Goal: Task Accomplishment & Management: Complete application form

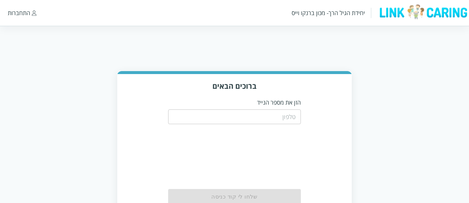
click at [261, 115] on input "tel" at bounding box center [234, 116] width 133 height 15
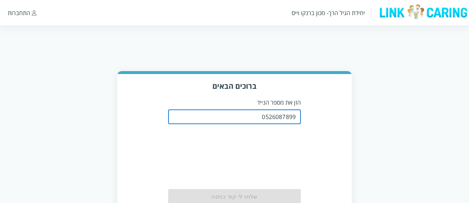
type input "0526087899"
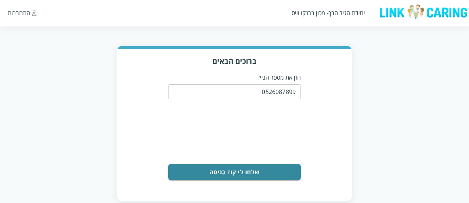
scroll to position [38, 0]
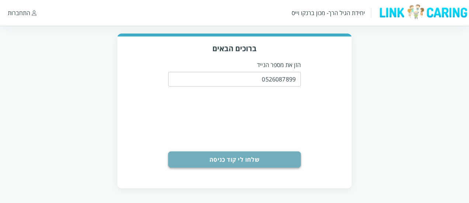
click at [282, 154] on button "שלחו לי קוד כניסה" at bounding box center [234, 159] width 133 height 16
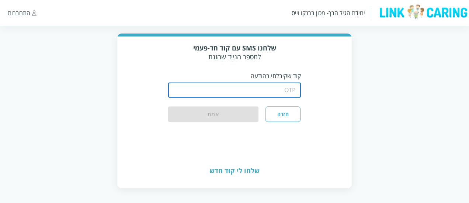
click at [284, 92] on input "string" at bounding box center [234, 90] width 133 height 15
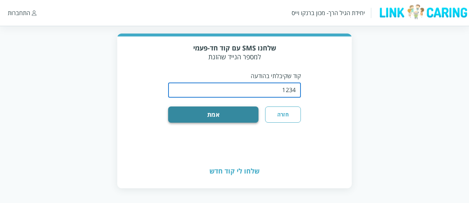
type input "1234"
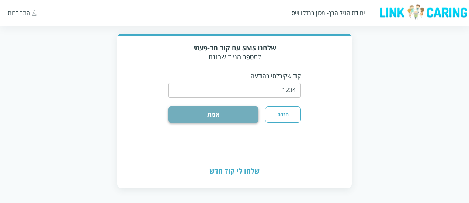
click at [240, 119] on button "אמת" at bounding box center [213, 115] width 90 height 16
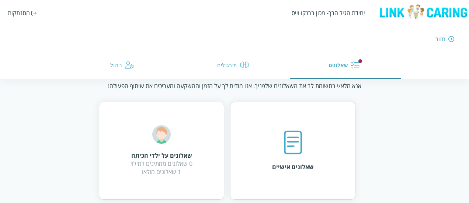
scroll to position [32, 0]
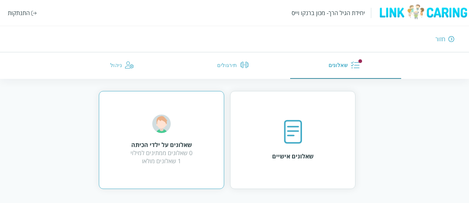
click at [175, 129] on div "שאלונים על ילדי הכיתה 0 שאלונים ממתינים למילוי 1 שאלונים מולאו" at bounding box center [161, 140] width 62 height 50
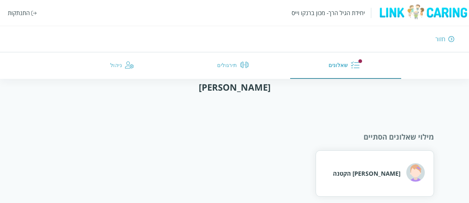
scroll to position [15, 0]
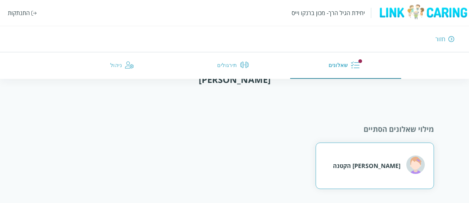
click at [352, 158] on div "רונית הקטנה" at bounding box center [375, 166] width 118 height 46
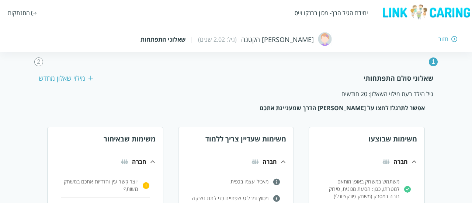
click at [450, 39] on div "חזור" at bounding box center [342, 39] width 231 height 8
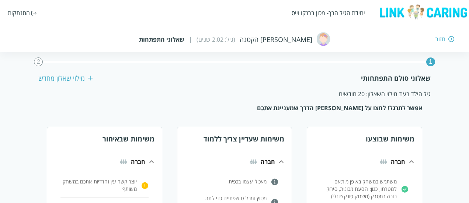
click at [450, 39] on img at bounding box center [451, 39] width 6 height 7
click at [440, 41] on div "חזור" at bounding box center [440, 39] width 10 height 8
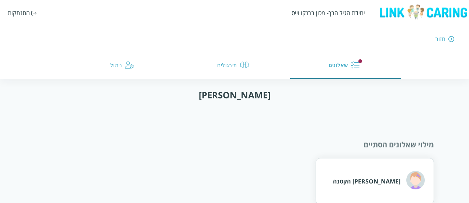
click at [136, 64] on button "ניהול" at bounding box center [123, 65] width 111 height 27
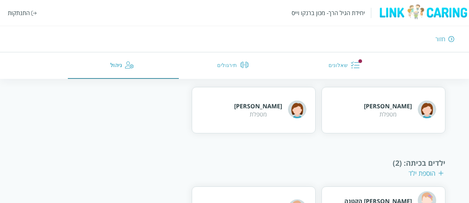
scroll to position [147, 0]
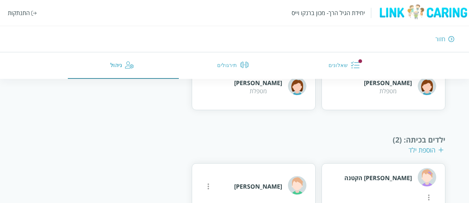
click at [29, 6] on div "יחידת הגיל הרך- מכון ברנקו וייס התנתקות" at bounding box center [234, 13] width 469 height 26
click at [29, 14] on div "התנתקות" at bounding box center [19, 13] width 22 height 8
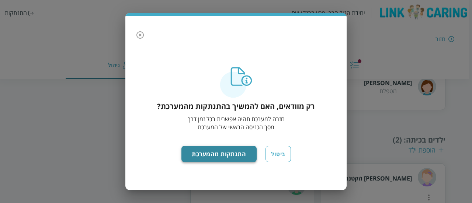
click at [205, 160] on button "התנתקות מהמערכת" at bounding box center [219, 154] width 76 height 16
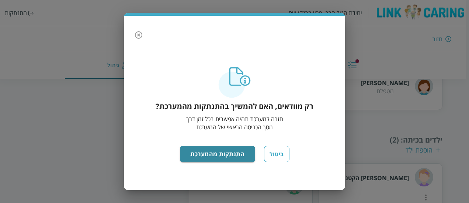
scroll to position [38, 0]
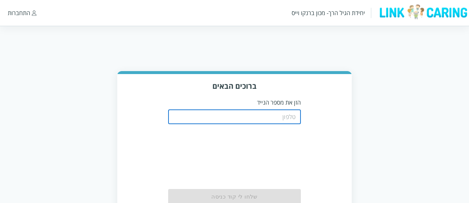
scroll to position [38, 0]
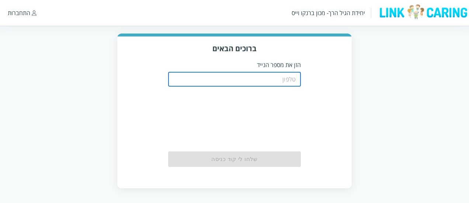
type input "0587811111"
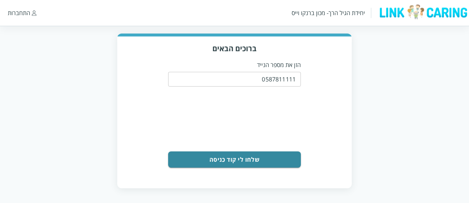
click at [233, 164] on button "שלחו לי קוד כניסה" at bounding box center [234, 159] width 133 height 16
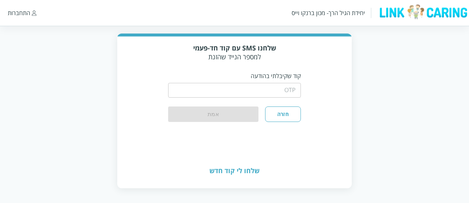
click at [272, 90] on input "string" at bounding box center [234, 90] width 133 height 15
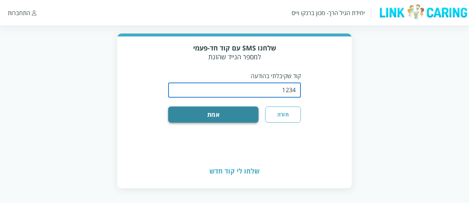
type input "1234"
click at [242, 119] on button "אמת" at bounding box center [213, 115] width 90 height 16
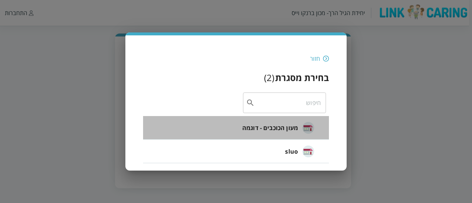
click at [299, 130] on div "מעון הכוכבים - דוגמה" at bounding box center [278, 128] width 72 height 18
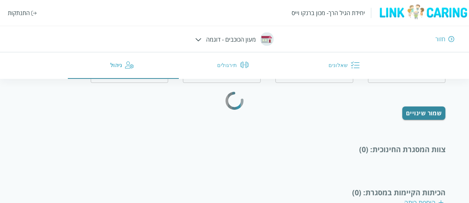
type input "המנהלת הטובה"
type input "0500000000"
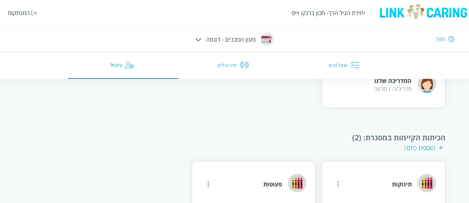
scroll to position [247, 0]
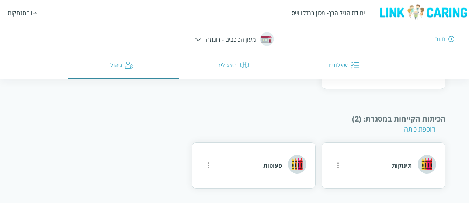
click at [196, 41] on img at bounding box center [198, 39] width 6 height 3
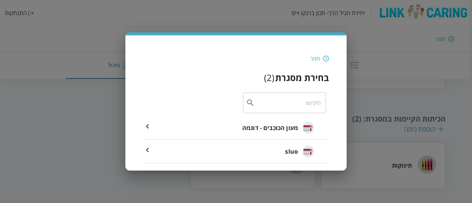
click at [321, 48] on div "חזור בחירת מסגרת ( 2 ) ​ מעון הכוכבים - דוגמה sluo" at bounding box center [236, 105] width 186 height 116
drag, startPoint x: 324, startPoint y: 57, endPoint x: 154, endPoint y: 55, distance: 169.6
click at [324, 58] on img at bounding box center [326, 58] width 6 height 7
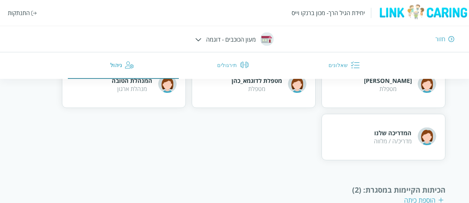
click at [32, 16] on div "התנתקות" at bounding box center [22, 13] width 29 height 8
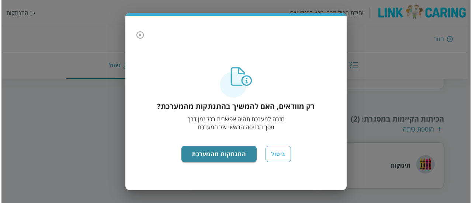
scroll to position [105, 0]
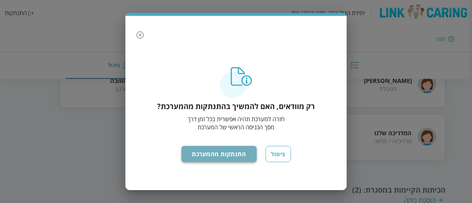
click at [219, 151] on button "התנתקות מהמערכת" at bounding box center [219, 154] width 76 height 16
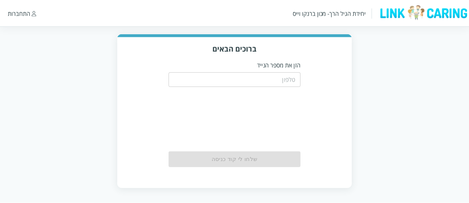
scroll to position [38, 0]
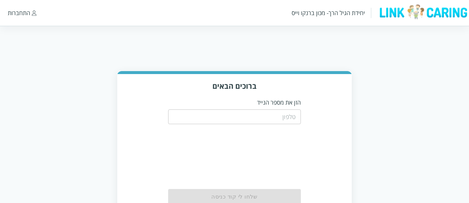
scroll to position [38, 0]
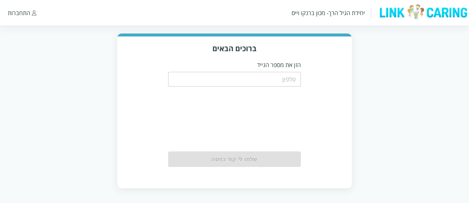
click at [249, 74] on input "tel" at bounding box center [234, 79] width 133 height 15
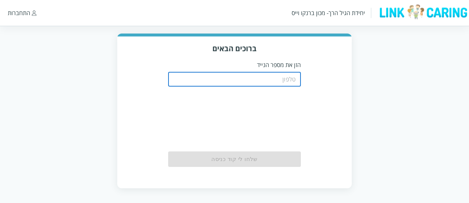
type input "0522222222"
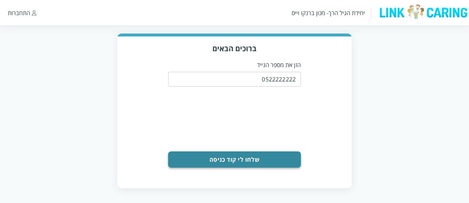
click at [270, 159] on button "שלחו לי קוד כניסה" at bounding box center [234, 159] width 133 height 16
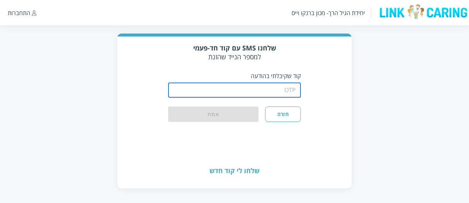
click at [273, 93] on input "string" at bounding box center [234, 90] width 133 height 15
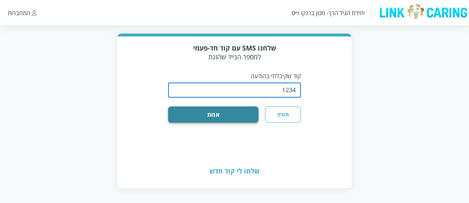
type input "1234"
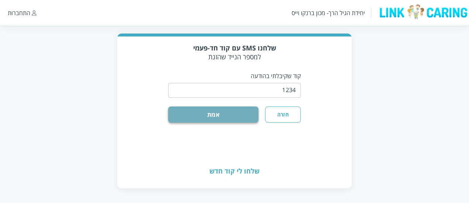
click at [233, 123] on button "אמת" at bounding box center [213, 115] width 90 height 16
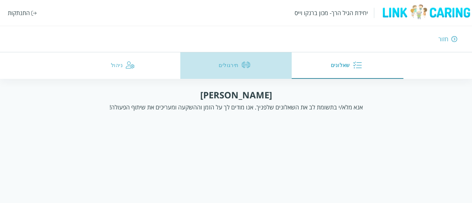
click at [247, 62] on img "button" at bounding box center [245, 64] width 9 height 9
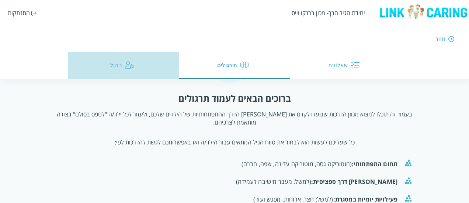
click at [133, 64] on button "ניהול" at bounding box center [123, 65] width 111 height 27
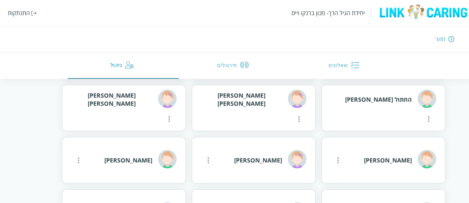
scroll to position [794, 0]
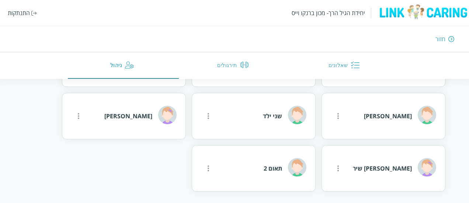
click at [344, 65] on button "שאלונים" at bounding box center [345, 65] width 111 height 27
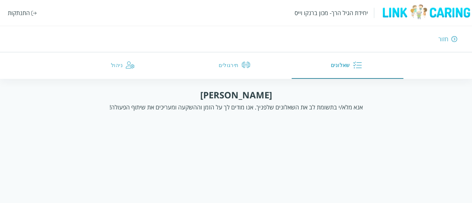
click at [247, 69] on img "button" at bounding box center [245, 64] width 9 height 9
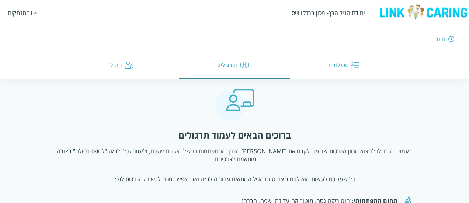
click at [27, 17] on div "התנתקות" at bounding box center [19, 13] width 22 height 8
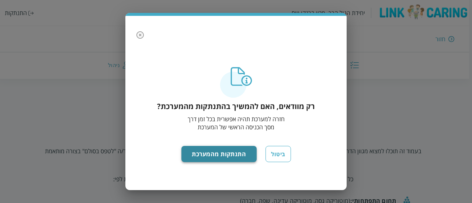
click at [240, 156] on button "התנתקות מהמערכת" at bounding box center [219, 154] width 76 height 16
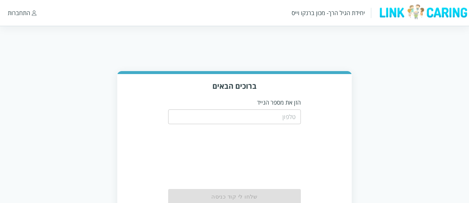
click at [219, 117] on input "tel" at bounding box center [234, 116] width 133 height 15
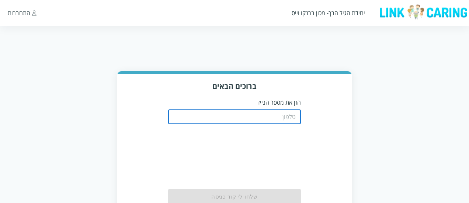
type input "0502210888"
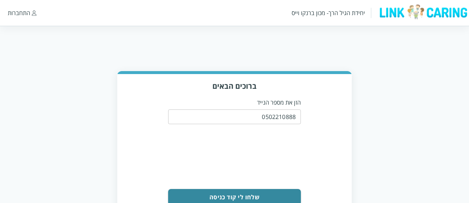
click at [281, 118] on input "0502210888" at bounding box center [234, 116] width 133 height 15
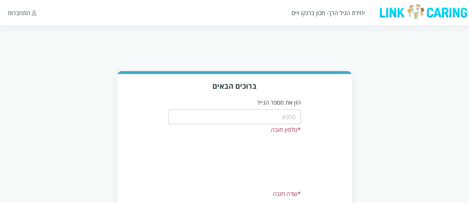
click at [282, 117] on input "tel" at bounding box center [234, 116] width 133 height 15
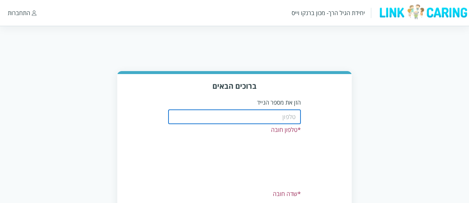
paste input "0508805134"
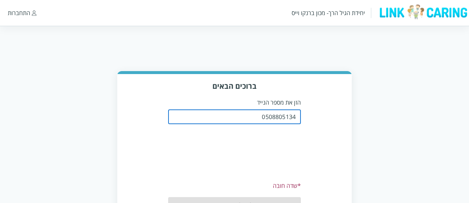
type input "0508805134"
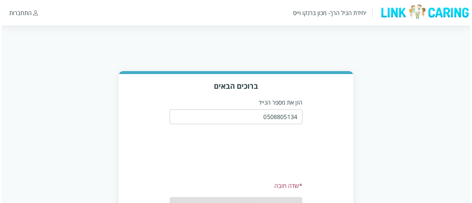
scroll to position [37, 0]
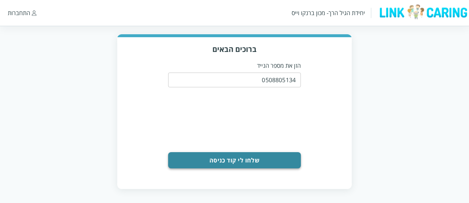
click at [292, 164] on button "שלחו לי קוד כניסה" at bounding box center [234, 160] width 133 height 16
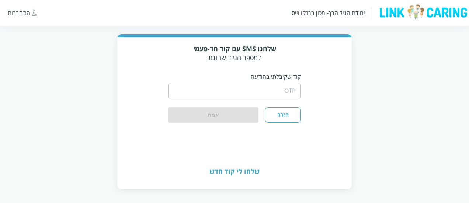
click at [284, 93] on input "string" at bounding box center [234, 91] width 133 height 15
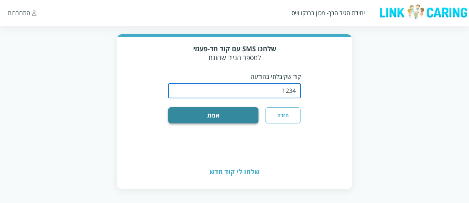
type input "1234"
click at [224, 110] on button "אמת" at bounding box center [213, 115] width 90 height 16
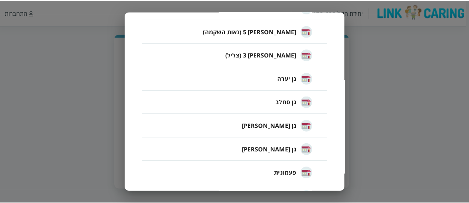
scroll to position [507, 0]
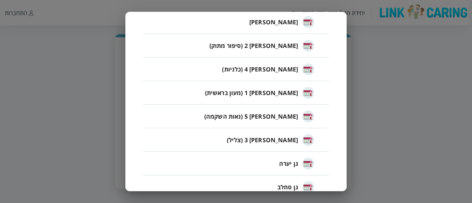
click at [284, 91] on span "מיקה 1 (מעון בראשית)" at bounding box center [251, 92] width 93 height 9
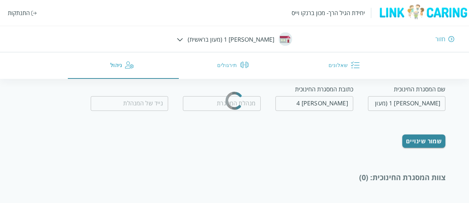
type input "שירן יהודה"
type input "0546866122"
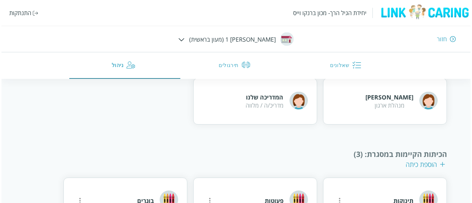
scroll to position [195, 0]
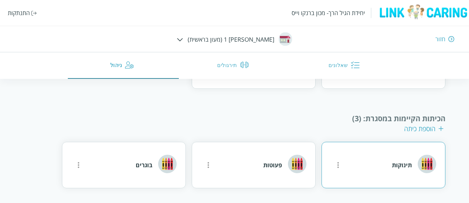
click at [336, 162] on icon "more" at bounding box center [338, 165] width 9 height 9
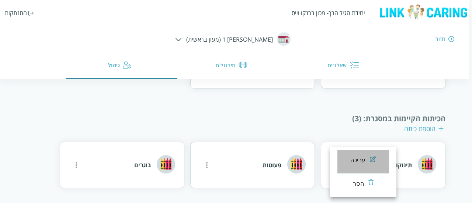
click at [350, 164] on li "עריכה" at bounding box center [363, 162] width 52 height 24
type input "תינוקות"
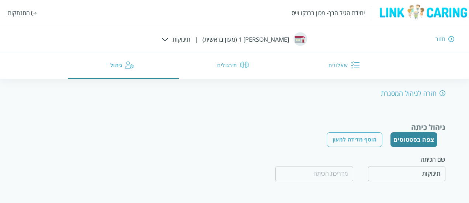
click at [15, 10] on div "התנתקות" at bounding box center [19, 13] width 22 height 8
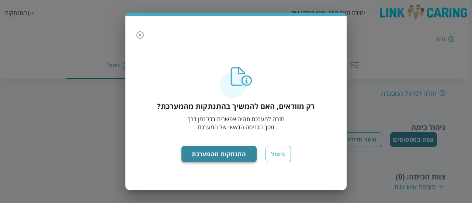
click at [234, 158] on button "התנתקות מהמערכת" at bounding box center [219, 154] width 76 height 16
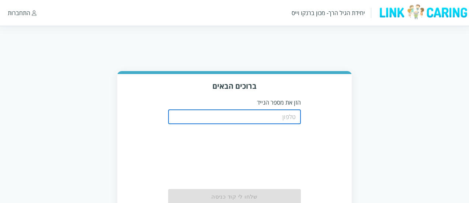
click at [257, 116] on input "tel" at bounding box center [234, 116] width 133 height 15
type input "0587811111"
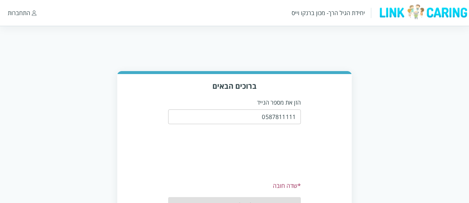
click at [240, 125] on div "0587811111 ​" at bounding box center [234, 116] width 133 height 19
click at [241, 120] on input "0587811111" at bounding box center [234, 116] width 133 height 15
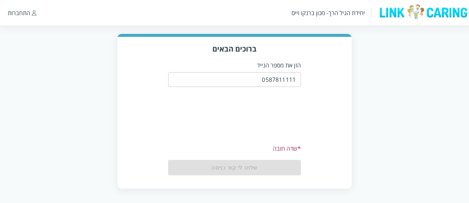
scroll to position [38, 0]
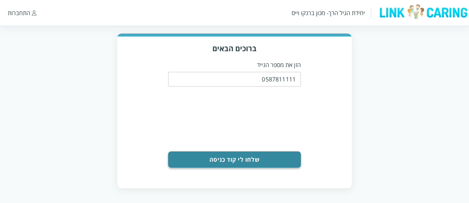
click at [282, 155] on button "שלחו לי קוד כניסה" at bounding box center [234, 159] width 133 height 16
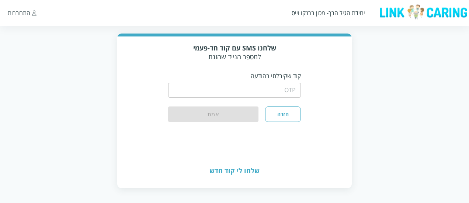
click at [266, 93] on input "string" at bounding box center [234, 90] width 133 height 15
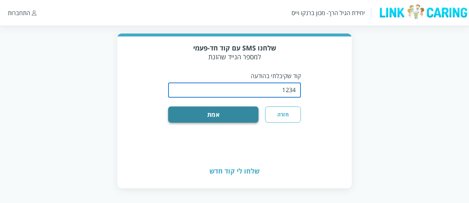
type input "1234"
click at [220, 123] on button "אמת" at bounding box center [213, 115] width 90 height 16
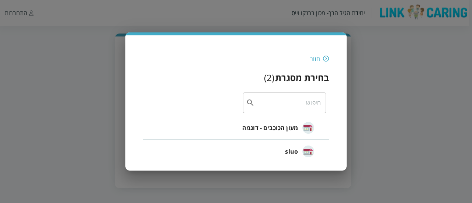
click at [265, 103] on input "text" at bounding box center [288, 103] width 66 height 21
click at [286, 84] on div "חזור בחירת מסגרת ( 2 ) ​ מעון הכוכבים - דוגמה sluo" at bounding box center [236, 105] width 186 height 116
click at [293, 109] on input "text" at bounding box center [288, 103] width 66 height 21
click at [296, 167] on div "חזור בחירת מסגרת ( 2 ) ​ מעון הכוכבים - דוגמה sluo" at bounding box center [235, 102] width 221 height 135
click at [320, 59] on div "חזור" at bounding box center [236, 59] width 186 height 8
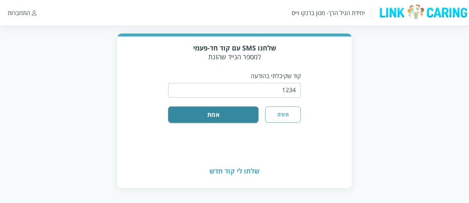
click at [273, 112] on button "חזרה" at bounding box center [283, 115] width 36 height 16
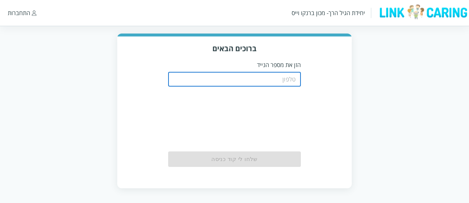
click at [271, 81] on input "tel" at bounding box center [234, 79] width 133 height 15
type input "0526087899"
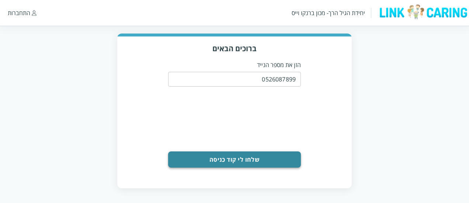
click at [255, 166] on button "שלחו לי קוד כניסה" at bounding box center [234, 159] width 133 height 16
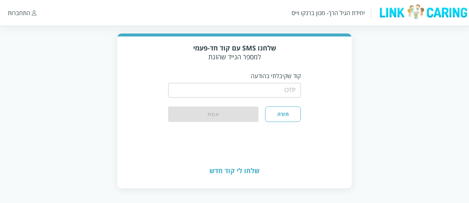
click at [263, 91] on input "string" at bounding box center [234, 90] width 133 height 15
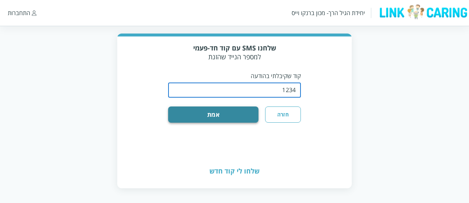
type input "1234"
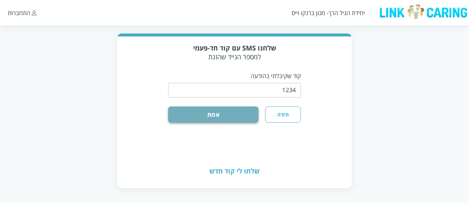
click at [241, 108] on button "אמת" at bounding box center [213, 115] width 90 height 16
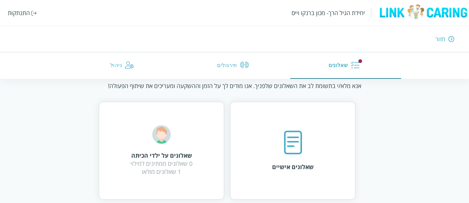
scroll to position [32, 0]
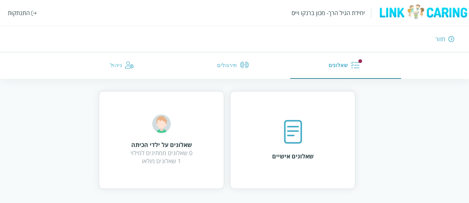
click at [116, 70] on button "ניהול" at bounding box center [123, 65] width 111 height 27
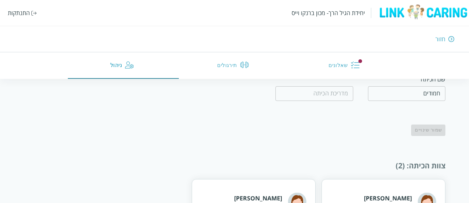
scroll to position [168, 0]
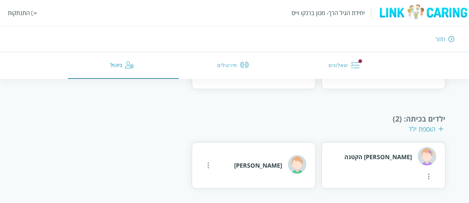
click at [15, 9] on div "התנתקות" at bounding box center [19, 13] width 22 height 8
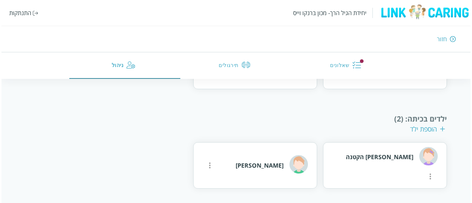
scroll to position [99, 0]
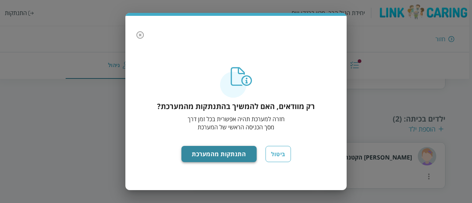
click at [207, 157] on button "התנתקות מהמערכת" at bounding box center [219, 154] width 76 height 16
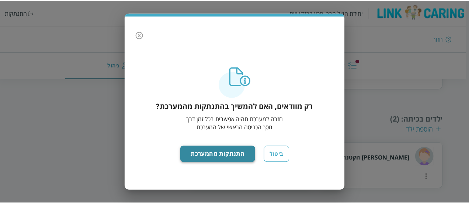
scroll to position [38, 0]
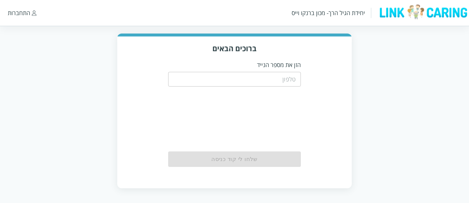
click at [231, 151] on div "שלחו לי קוד כניסה" at bounding box center [234, 158] width 133 height 15
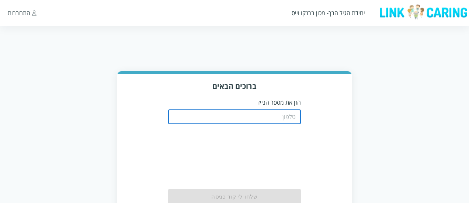
scroll to position [38, 0]
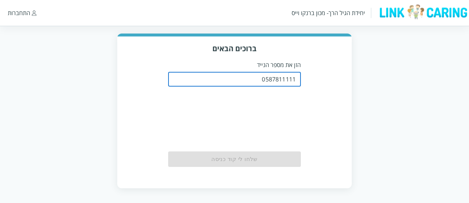
type input "0587811111"
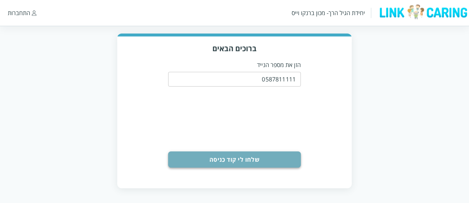
click at [279, 154] on button "שלחו לי קוד כניסה" at bounding box center [234, 159] width 133 height 16
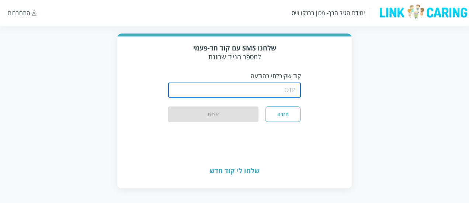
click at [277, 96] on input "string" at bounding box center [234, 90] width 133 height 15
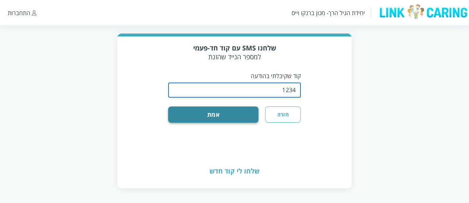
type input "1234"
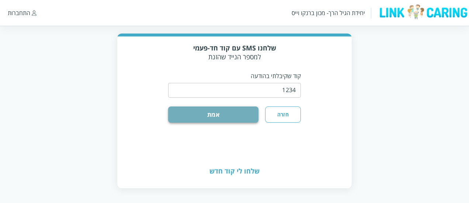
click at [230, 116] on button "אמת" at bounding box center [213, 115] width 90 height 16
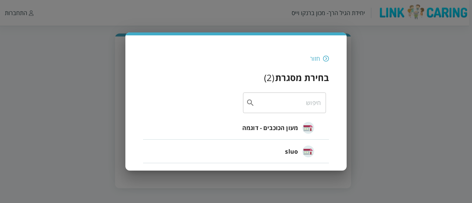
click at [281, 130] on span "מעון הכוכבים - דוגמה" at bounding box center [270, 127] width 56 height 9
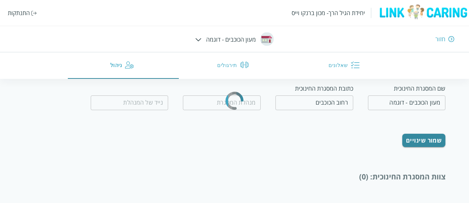
type input "המנהלת הטובה"
type input "0500000000"
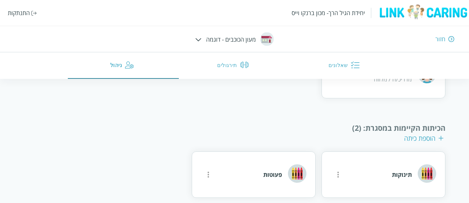
scroll to position [247, 0]
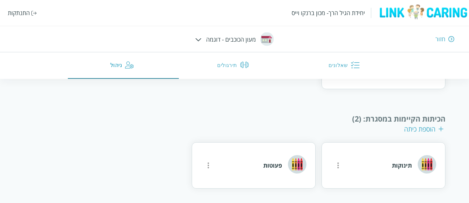
click at [411, 130] on div "הוספת כיתה" at bounding box center [423, 129] width 39 height 9
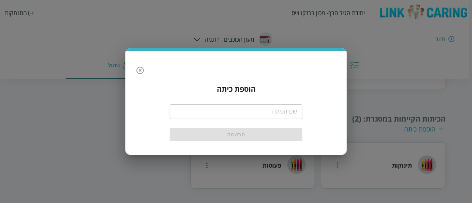
click at [273, 113] on input "text" at bounding box center [236, 111] width 133 height 15
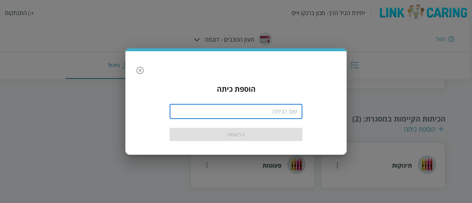
click at [141, 95] on div "הוספת כיתה ​ הרשמה" at bounding box center [236, 113] width 206 height 70
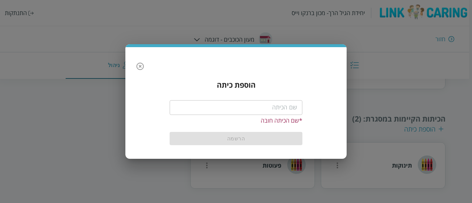
click at [137, 68] on icon "button" at bounding box center [140, 66] width 9 height 9
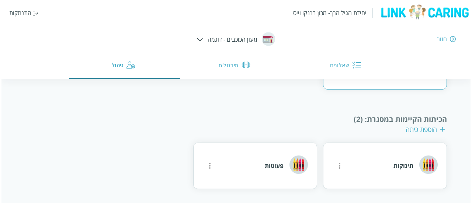
scroll to position [247, 0]
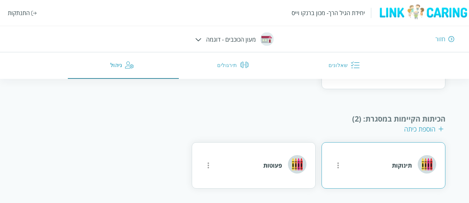
click at [341, 165] on icon "more" at bounding box center [338, 165] width 9 height 9
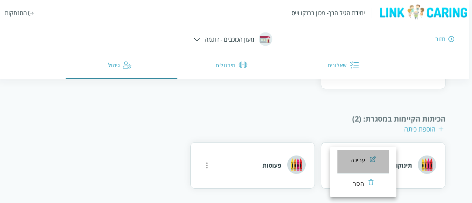
click at [347, 160] on li "עריכה" at bounding box center [363, 162] width 52 height 24
type input "תינוקות"
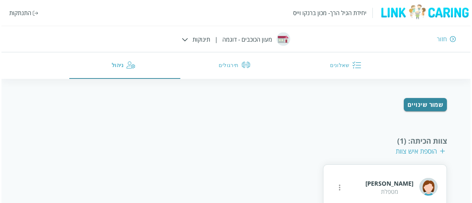
scroll to position [118, 0]
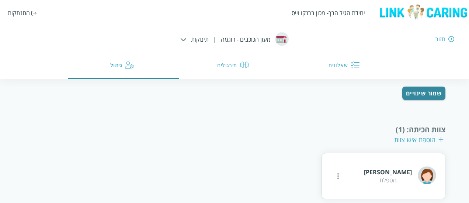
click at [399, 139] on div "הוספת איש צוות" at bounding box center [418, 139] width 49 height 9
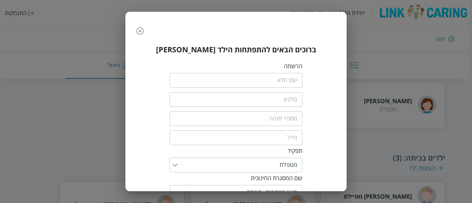
click at [291, 86] on input "fullName" at bounding box center [236, 80] width 133 height 15
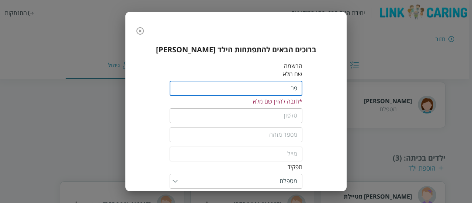
type input "פ"
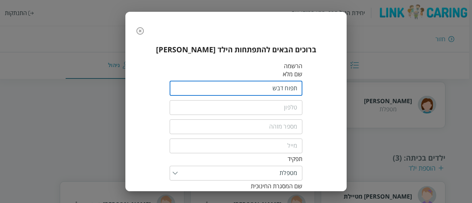
type input "תפוח דבש"
click at [279, 119] on input "text" at bounding box center [236, 126] width 133 height 15
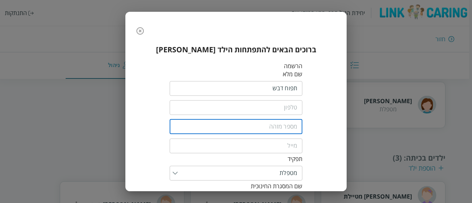
click at [280, 105] on input "tel" at bounding box center [236, 107] width 133 height 15
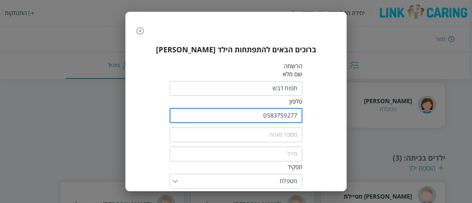
type input "0583759277"
click at [273, 138] on input "text" at bounding box center [236, 135] width 133 height 15
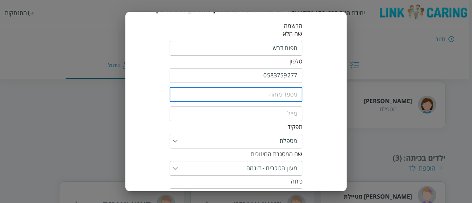
scroll to position [74, 0]
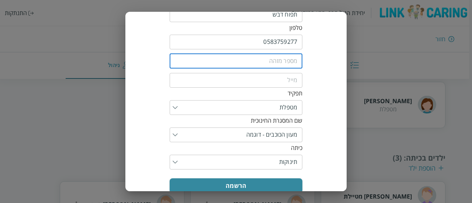
click at [294, 65] on input "text" at bounding box center [236, 61] width 133 height 15
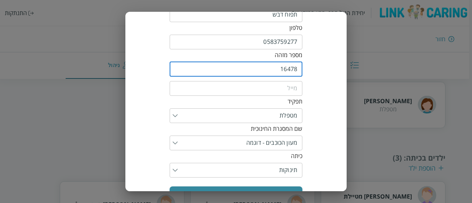
type input "16478"
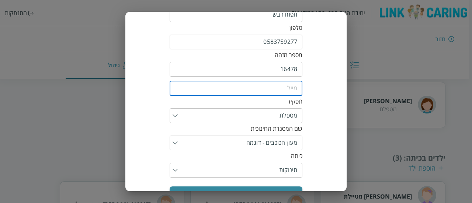
click at [285, 88] on input "email" at bounding box center [236, 88] width 133 height 15
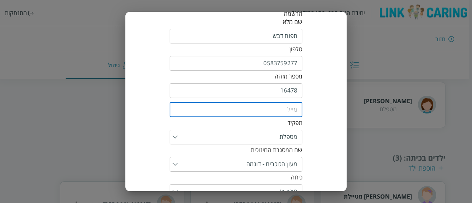
scroll to position [37, 0]
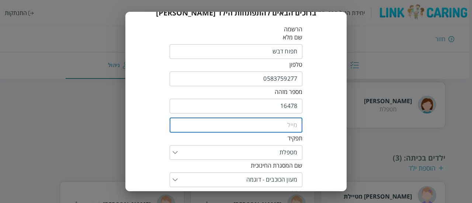
click at [288, 130] on input "email" at bounding box center [236, 125] width 133 height 15
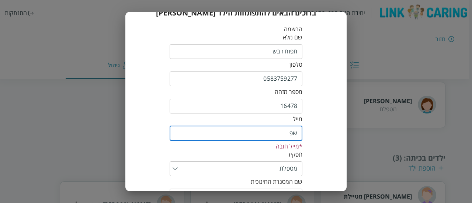
type input "ש"
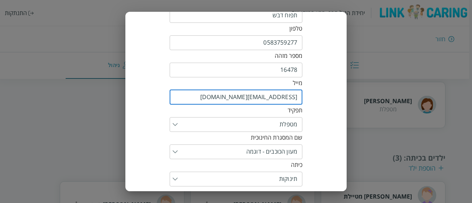
scroll to position [105, 0]
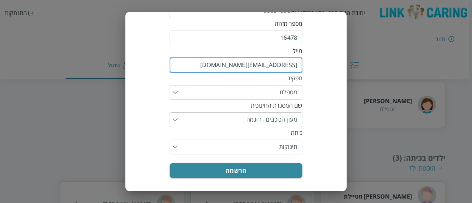
type input "aplle@yopmail.com"
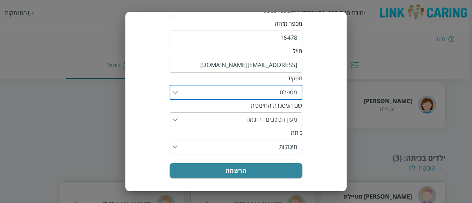
click at [282, 97] on input "list" at bounding box center [237, 92] width 119 height 15
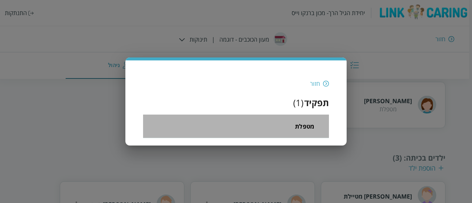
click at [303, 128] on span "מטפלת" at bounding box center [304, 126] width 19 height 9
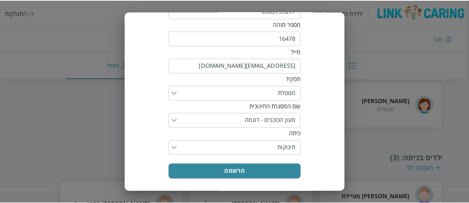
scroll to position [105, 0]
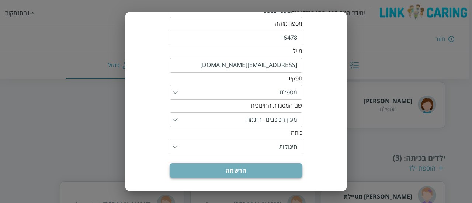
click at [275, 172] on button "הרשמה" at bounding box center [236, 170] width 133 height 15
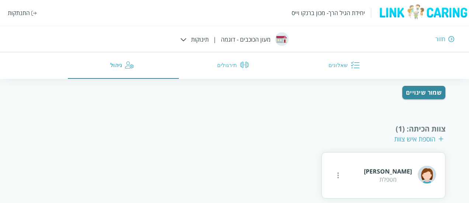
scroll to position [118, 0]
click at [405, 138] on div "הוספת איש צוות" at bounding box center [418, 139] width 49 height 9
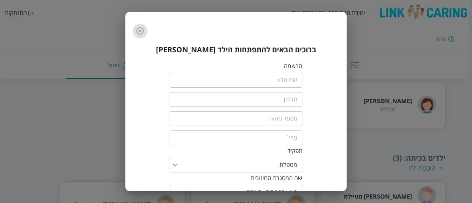
drag, startPoint x: 141, startPoint y: 31, endPoint x: 273, endPoint y: 165, distance: 188.5
click at [141, 31] on icon "button" at bounding box center [140, 31] width 9 height 9
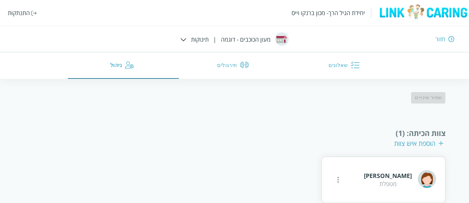
scroll to position [6, 0]
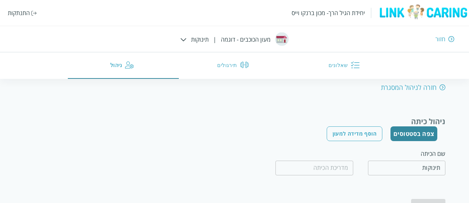
click at [404, 86] on div "חזרה לניהול המסגרת" at bounding box center [413, 87] width 65 height 9
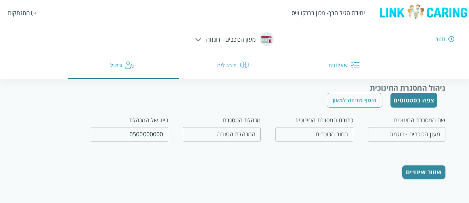
type input "מעון הכוכבים - דוגמה"
type input "רחוב הכוכבים"
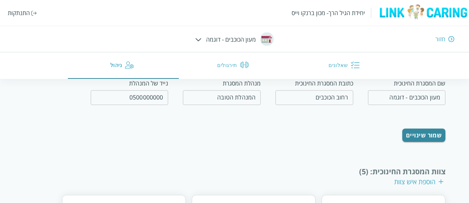
scroll to position [111, 0]
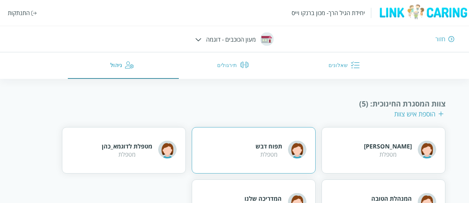
click at [273, 146] on div "תפוח דבש" at bounding box center [268, 146] width 27 height 8
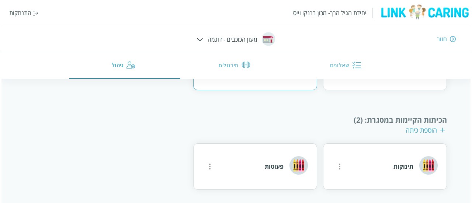
scroll to position [247, 0]
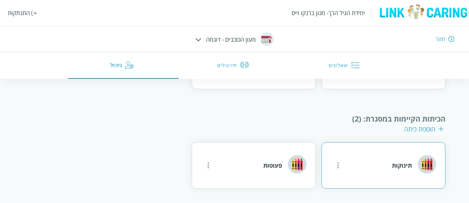
click at [364, 164] on div "תינוקות" at bounding box center [383, 165] width 124 height 46
click at [338, 168] on icon "more" at bounding box center [337, 166] width 1 height 6
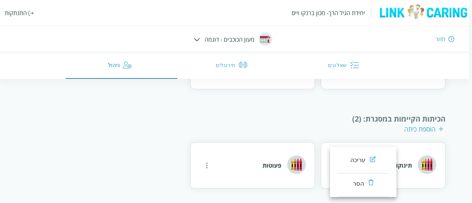
click at [339, 163] on li "עריכה" at bounding box center [363, 162] width 52 height 24
type input "תינוקות"
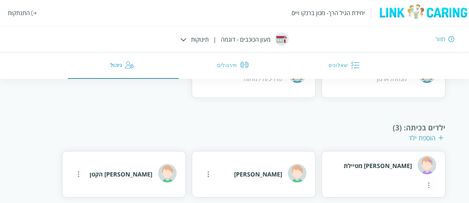
scroll to position [281, 0]
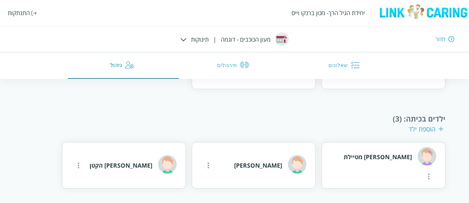
click at [411, 128] on div "הוספת ילד" at bounding box center [425, 129] width 35 height 9
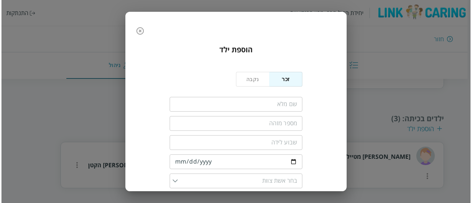
scroll to position [176, 0]
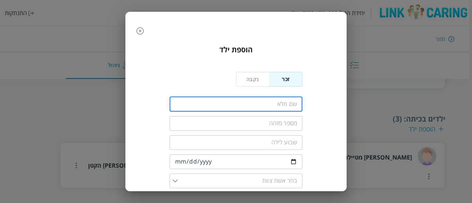
click at [267, 98] on input "fullName" at bounding box center [236, 104] width 133 height 15
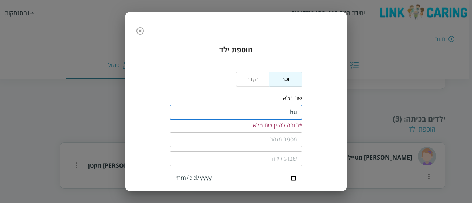
type input "h"
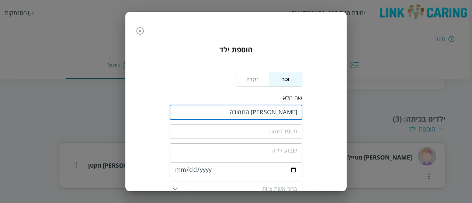
type input "[PERSON_NAME] החמודה"
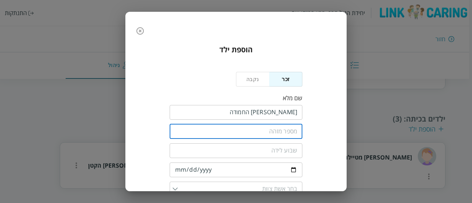
click at [280, 139] on input "text" at bounding box center [236, 131] width 133 height 15
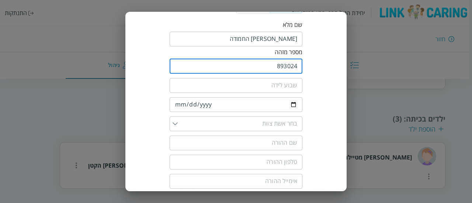
scroll to position [74, 0]
type input "893024"
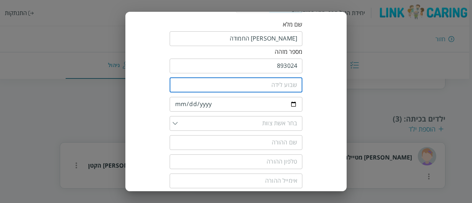
click at [269, 82] on input "number" at bounding box center [236, 85] width 133 height 15
click at [253, 104] on input "date" at bounding box center [236, 104] width 133 height 15
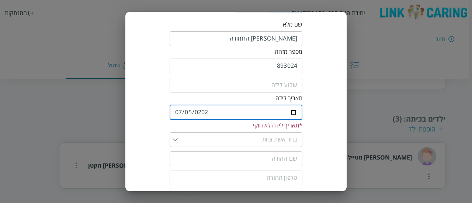
type input "2024-07-05"
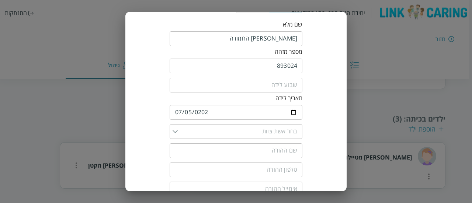
click at [178, 134] on div "​" at bounding box center [236, 131] width 133 height 15
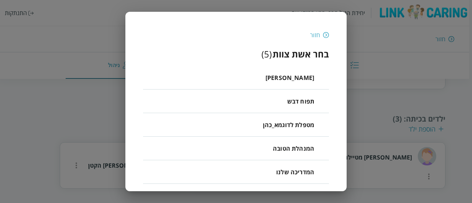
click at [302, 106] on div "תפוח דבש" at bounding box center [300, 100] width 27 height 11
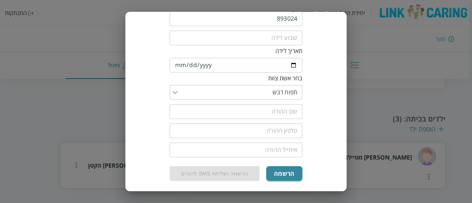
scroll to position [124, 0]
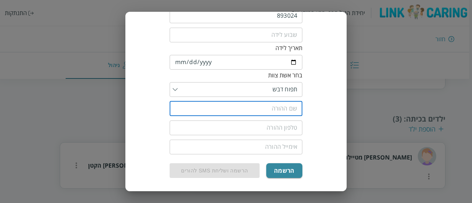
click at [285, 114] on input "text" at bounding box center [236, 108] width 133 height 15
type input "ענת"
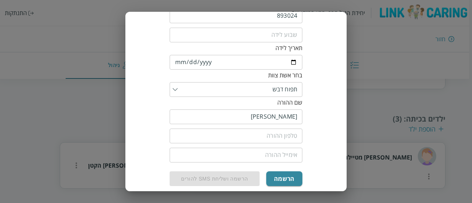
click at [270, 144] on div "​" at bounding box center [236, 135] width 133 height 19
click at [270, 141] on input "tel" at bounding box center [236, 136] width 133 height 15
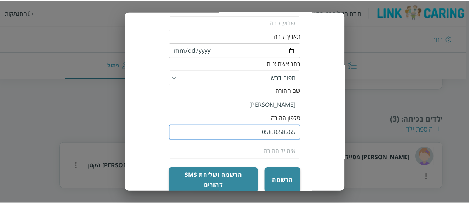
scroll to position [140, 0]
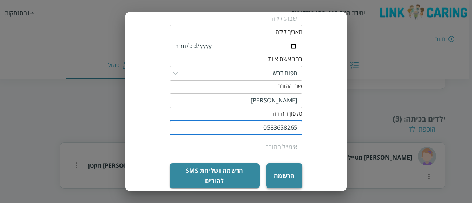
type input "0583658265"
click at [278, 171] on button "הרשמה" at bounding box center [284, 175] width 36 height 25
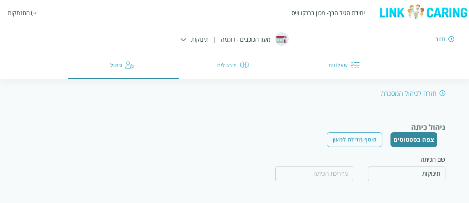
click at [13, 14] on div "התנתקות" at bounding box center [19, 13] width 22 height 8
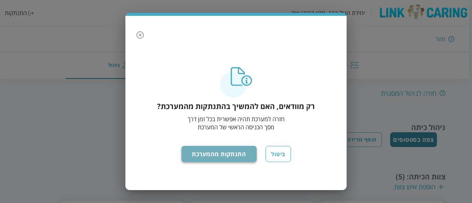
click at [227, 154] on button "התנתקות מהמערכת" at bounding box center [219, 154] width 76 height 16
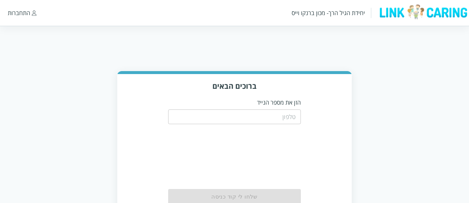
click at [295, 121] on input "tel" at bounding box center [234, 116] width 133 height 15
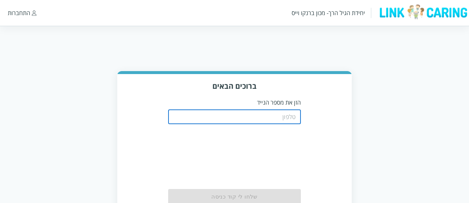
paste input "0583759277"
type input "0583759277"
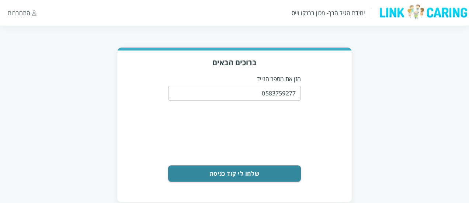
scroll to position [38, 0]
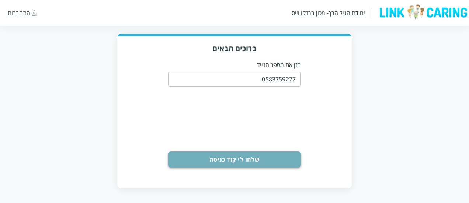
click at [263, 161] on button "שלחו לי קוד כניסה" at bounding box center [234, 159] width 133 height 16
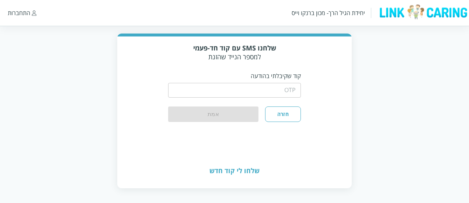
click at [261, 92] on input "string" at bounding box center [234, 90] width 133 height 15
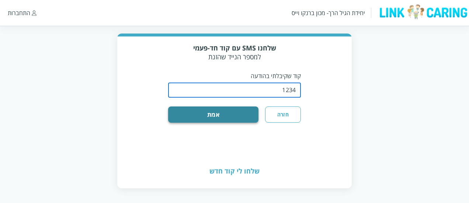
type input "1234"
click at [218, 118] on button "אמת" at bounding box center [213, 115] width 90 height 16
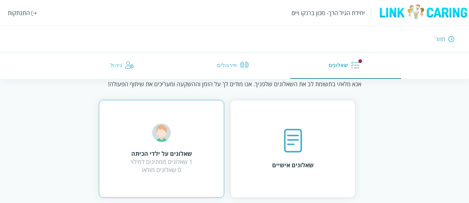
scroll to position [32, 0]
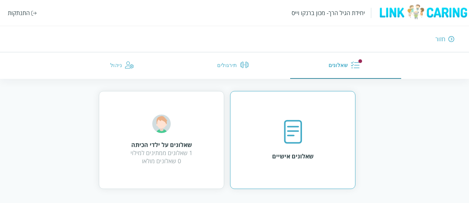
click at [307, 138] on div "שאלונים אישיים" at bounding box center [293, 140] width 42 height 41
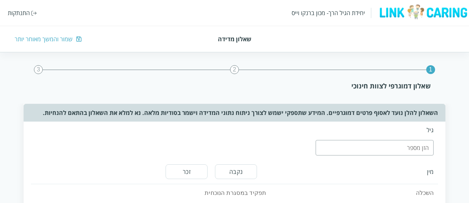
click at [342, 149] on input "number" at bounding box center [375, 147] width 118 height 15
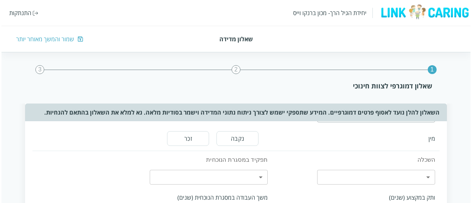
scroll to position [37, 0]
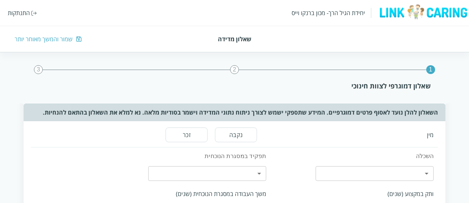
type input "44"
click at [231, 135] on button "נקבה" at bounding box center [236, 135] width 42 height 15
click at [352, 181] on div "השכלה ​ ​" at bounding box center [354, 166] width 167 height 38
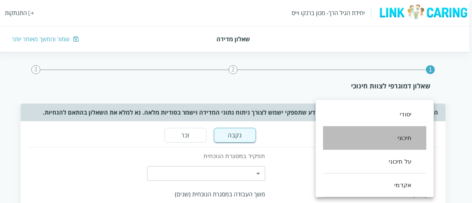
click at [381, 143] on li "תיכוני" at bounding box center [374, 138] width 103 height 24
type input "1"
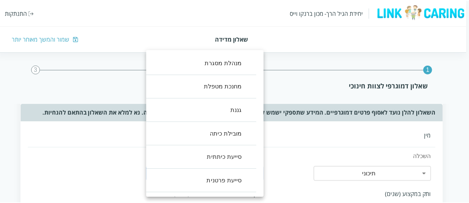
scroll to position [0, 0]
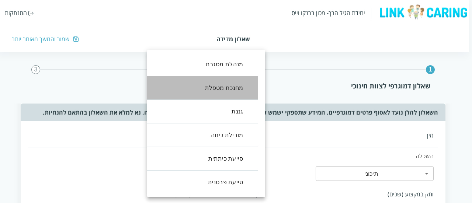
click at [235, 95] on li "מחנכת מטפלת" at bounding box center [199, 88] width 118 height 24
type input "1"
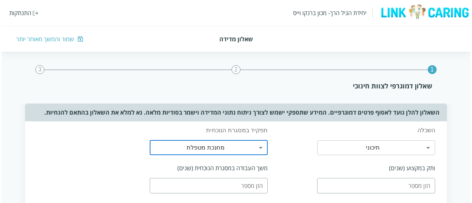
scroll to position [74, 0]
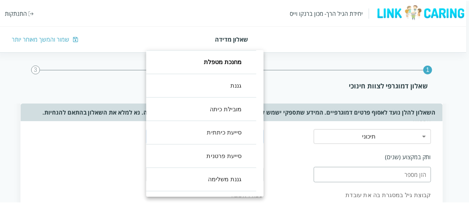
scroll to position [37, 0]
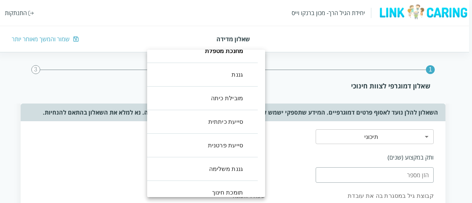
click at [294, 157] on div at bounding box center [236, 101] width 472 height 203
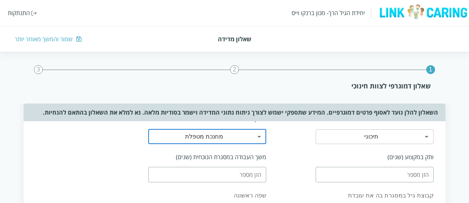
scroll to position [111, 0]
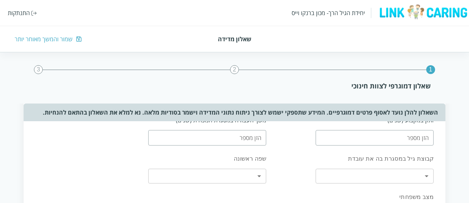
click at [337, 140] on input "number" at bounding box center [375, 137] width 118 height 15
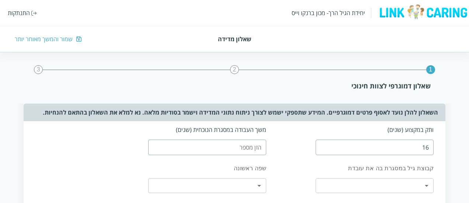
scroll to position [74, 0]
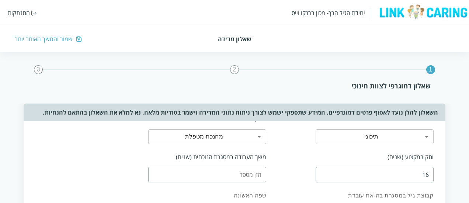
type input "16"
click at [241, 173] on input "number" at bounding box center [207, 174] width 118 height 15
type input "7"
click at [287, 179] on div "ותק במקצוע (שנים) 16" at bounding box center [354, 168] width 167 height 38
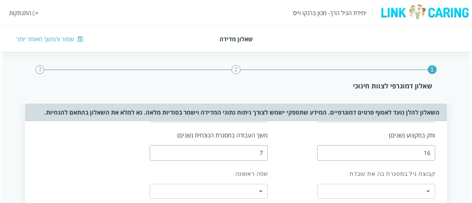
scroll to position [111, 0]
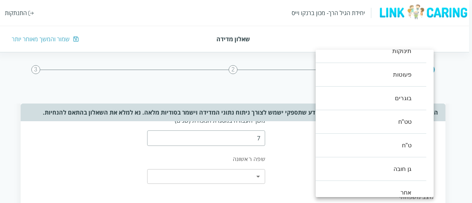
scroll to position [21, 0]
click at [282, 163] on div at bounding box center [236, 101] width 472 height 203
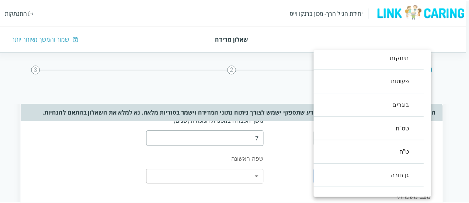
scroll to position [0, 0]
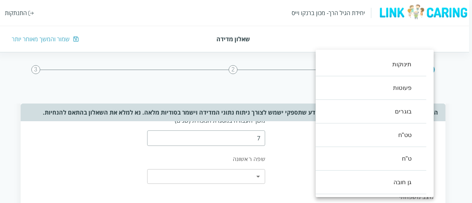
click at [388, 65] on li "תינוקות" at bounding box center [367, 65] width 118 height 24
type input ",0"
click at [255, 170] on div at bounding box center [236, 101] width 472 height 203
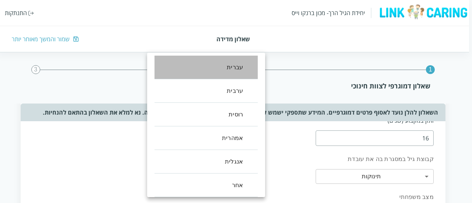
click at [238, 74] on li "עברית" at bounding box center [205, 68] width 103 height 24
type input "0"
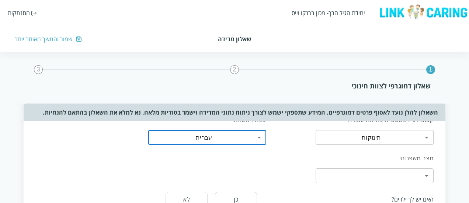
scroll to position [184, 0]
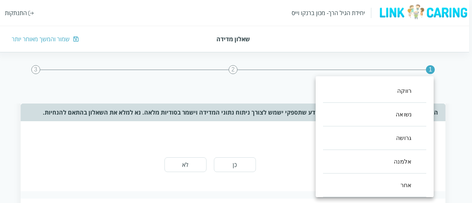
click at [335, 142] on body "יחידת הגיל הרך- מכון [PERSON_NAME] התנתקות שאלון מדידה שמור והמשך מאוחר יותר 1 …" at bounding box center [234, 149] width 475 height 524
click at [362, 116] on li "נשואה" at bounding box center [374, 115] width 103 height 24
type input "1"
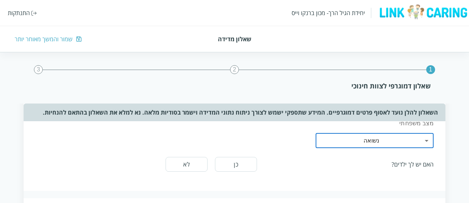
click at [228, 161] on button "כן" at bounding box center [236, 164] width 42 height 15
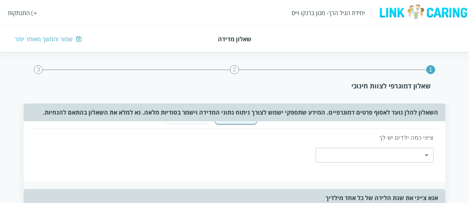
scroll to position [221, 0]
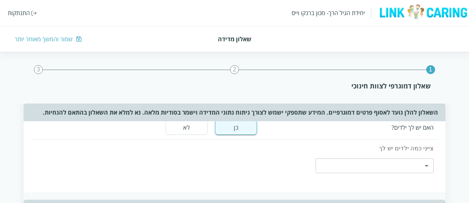
click at [355, 167] on body "יחידת הגיל הרך- מכון [PERSON_NAME] התנתקות שאלון מדידה שמור והמשך מאוחר יותר 1 …" at bounding box center [234, 159] width 469 height 618
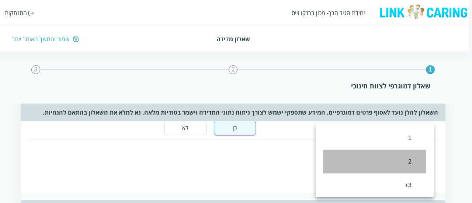
click at [360, 164] on li "2" at bounding box center [374, 162] width 103 height 24
type input "1"
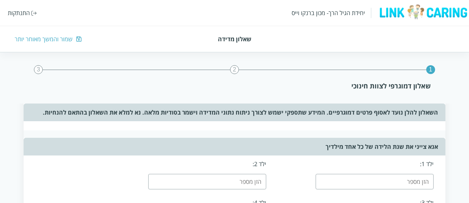
scroll to position [295, 0]
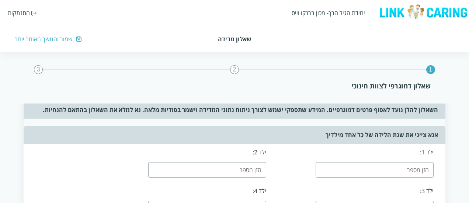
click at [369, 172] on input "number" at bounding box center [375, 169] width 118 height 15
type input "2000"
click at [241, 167] on input "number" at bounding box center [207, 169] width 118 height 15
type input "2005"
click at [293, 167] on div "ילד 1: 2000" at bounding box center [354, 163] width 167 height 38
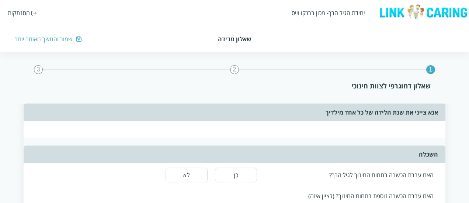
scroll to position [442, 0]
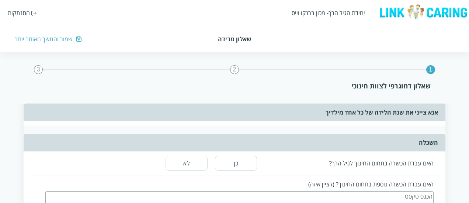
click at [241, 163] on button "כן" at bounding box center [236, 163] width 42 height 15
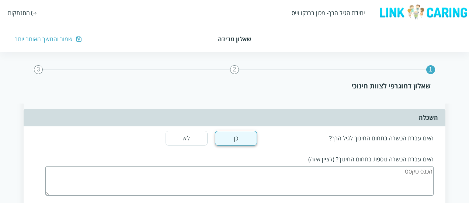
scroll to position [479, 0]
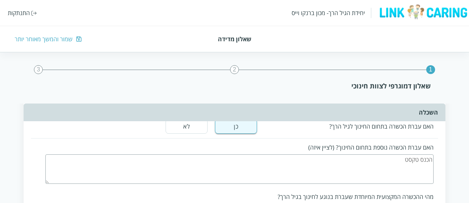
click at [258, 163] on textarea at bounding box center [239, 168] width 388 height 29
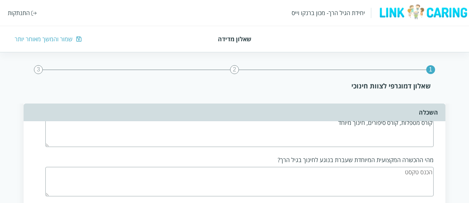
scroll to position [553, 0]
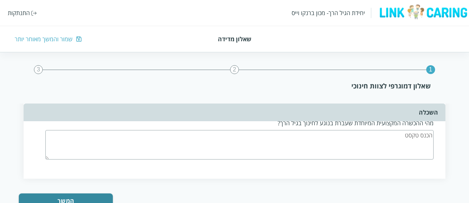
type textarea "קורס מטפלות, קורס סיפורים, חינוך מיוחד"
click at [260, 140] on textarea at bounding box center [239, 144] width 388 height 29
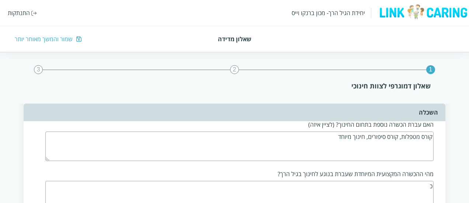
scroll to position [539, 0]
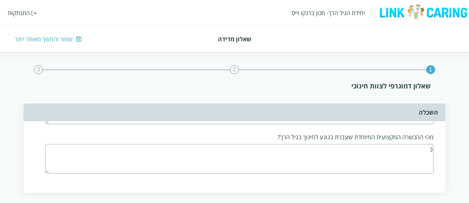
click at [313, 160] on textarea "כ" at bounding box center [239, 158] width 388 height 29
type textarea "כ"
click at [321, 181] on div "האם עברת הכשרה בתחום החינוך לגיל הרך? כן לא האם עברת הכשרה נוספת בתחום החינוך? …" at bounding box center [235, 124] width 422 height 138
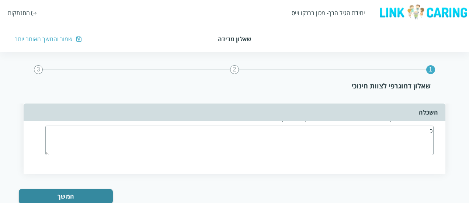
scroll to position [576, 0]
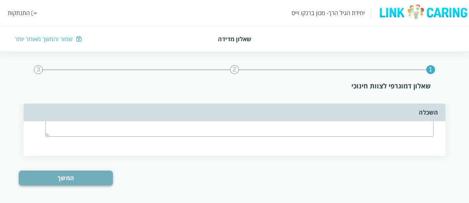
click at [82, 172] on button "המשך" at bounding box center [66, 178] width 94 height 15
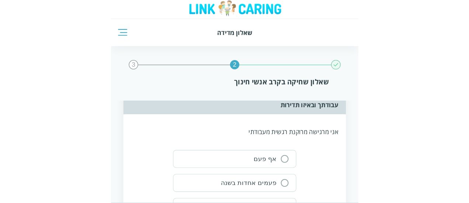
scroll to position [0, 0]
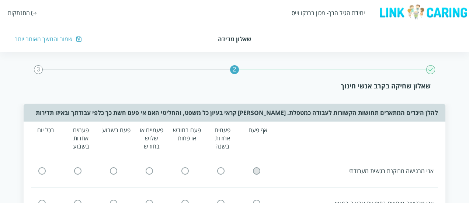
click at [257, 171] on input "radio" at bounding box center [256, 171] width 7 height 8
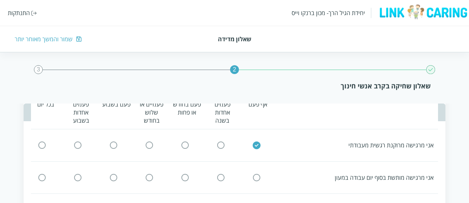
scroll to position [37, 0]
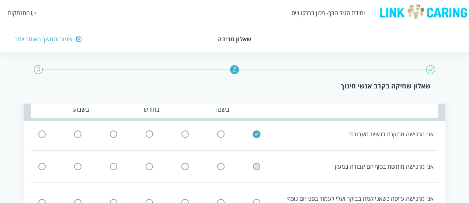
click at [259, 165] on input "radio" at bounding box center [256, 167] width 7 height 8
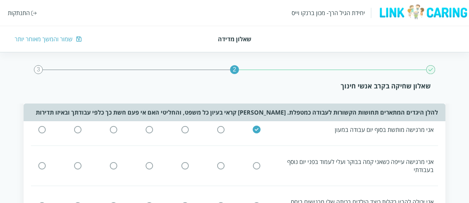
click at [259, 169] on input "radio" at bounding box center [256, 166] width 7 height 8
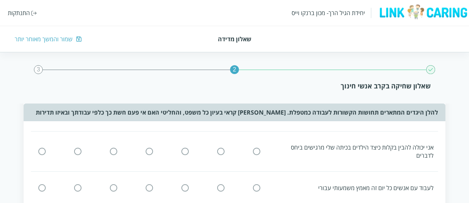
scroll to position [147, 0]
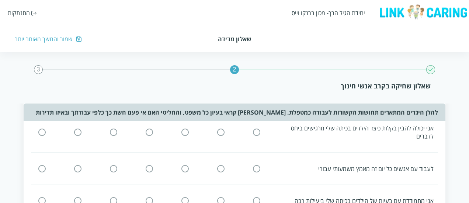
click at [257, 137] on div "אני יכולה להבין בקלות כיצד הילדים בכיתה שלי מרגישים ביחס לדברים" at bounding box center [232, 132] width 412 height 25
click at [257, 134] on input "radio" at bounding box center [256, 133] width 7 height 8
click at [257, 165] on input "radio" at bounding box center [256, 169] width 7 height 8
click at [257, 198] on input "radio" at bounding box center [256, 201] width 7 height 8
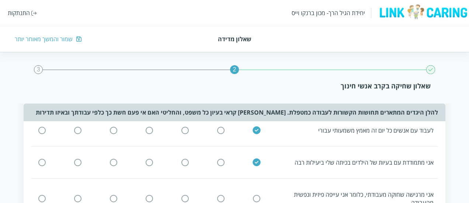
scroll to position [221, 0]
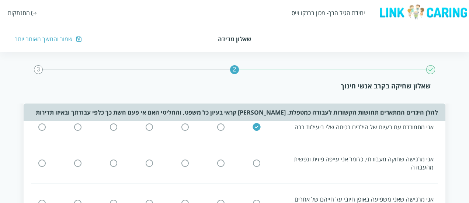
click at [257, 162] on input "radio" at bounding box center [256, 164] width 7 height 8
click at [258, 201] on input "radio" at bounding box center [256, 204] width 7 height 8
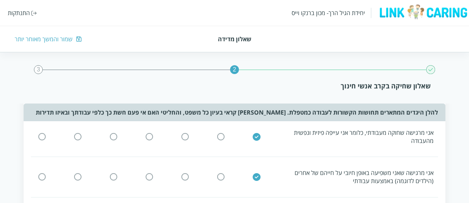
scroll to position [295, 0]
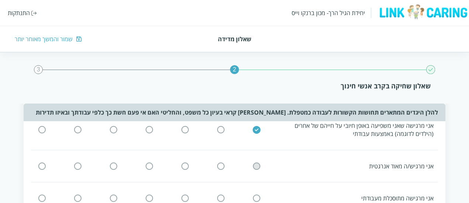
click at [257, 165] on input "radio" at bounding box center [256, 166] width 7 height 8
click at [257, 196] on input "radio" at bounding box center [256, 198] width 7 height 8
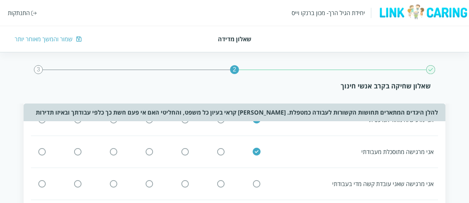
scroll to position [369, 0]
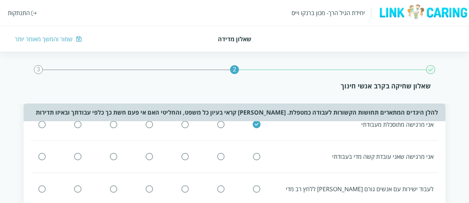
click at [256, 157] on input "radio" at bounding box center [256, 157] width 7 height 8
click at [258, 188] on input "radio" at bounding box center [256, 189] width 7 height 8
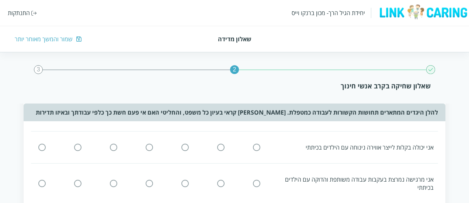
click at [257, 149] on input "radio" at bounding box center [256, 147] width 7 height 8
click at [257, 180] on input "radio" at bounding box center [256, 184] width 7 height 8
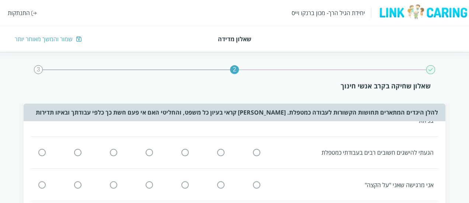
scroll to position [516, 0]
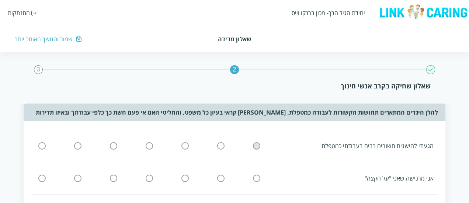
click at [259, 144] on input "radio" at bounding box center [256, 146] width 7 height 8
click at [254, 178] on input "radio" at bounding box center [256, 178] width 7 height 8
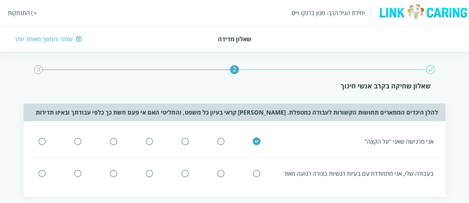
click at [259, 170] on input "radio" at bounding box center [256, 174] width 7 height 8
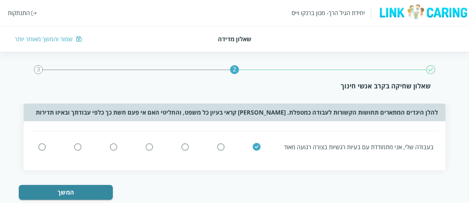
scroll to position [590, 0]
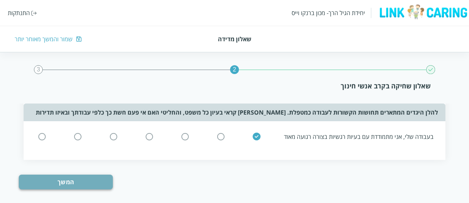
click at [65, 181] on button "המשך" at bounding box center [66, 182] width 94 height 15
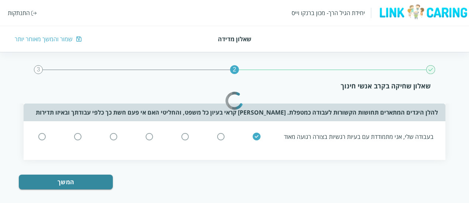
scroll to position [0, 0]
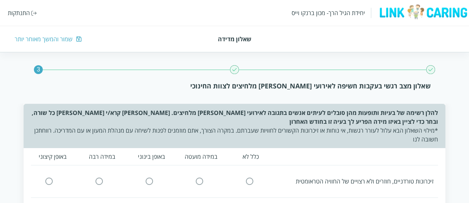
click at [249, 179] on input "radio" at bounding box center [249, 182] width 7 height 8
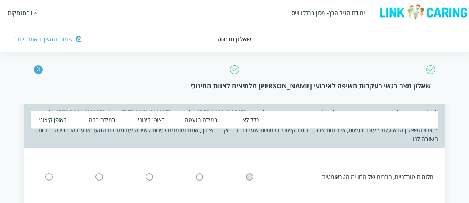
click at [249, 176] on input "radio" at bounding box center [249, 177] width 7 height 8
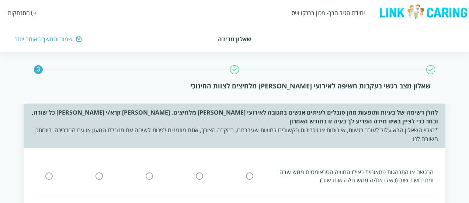
click at [252, 174] on input "radio" at bounding box center [249, 176] width 7 height 8
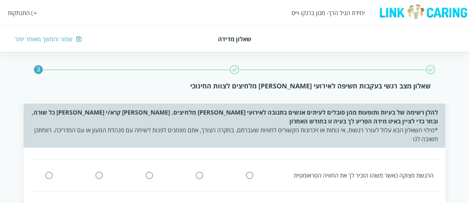
click at [252, 173] on input "radio" at bounding box center [249, 176] width 7 height 8
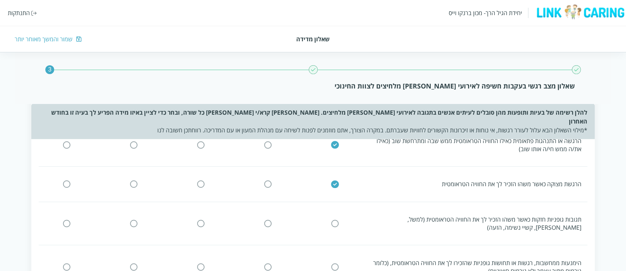
scroll to position [98, 0]
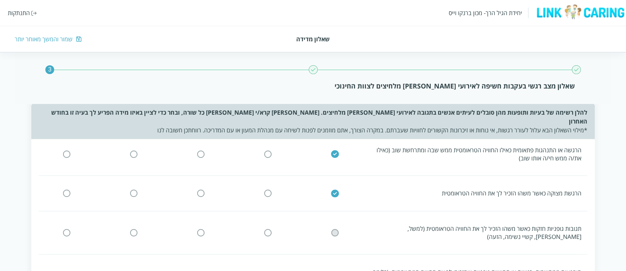
click at [334, 203] on input "radio" at bounding box center [335, 233] width 7 height 8
click at [334, 203] on div "הימנעות ממחשבות, רגשות או תחושות גופניות שהזכירו לך את החוויה הטראומטית, (כלומר…" at bounding box center [310, 276] width 555 height 28
click at [335, 203] on input "radio" at bounding box center [335, 276] width 7 height 8
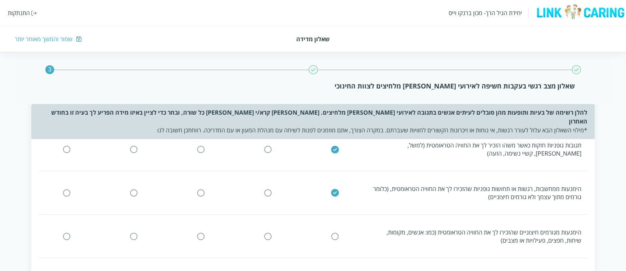
scroll to position [196, 0]
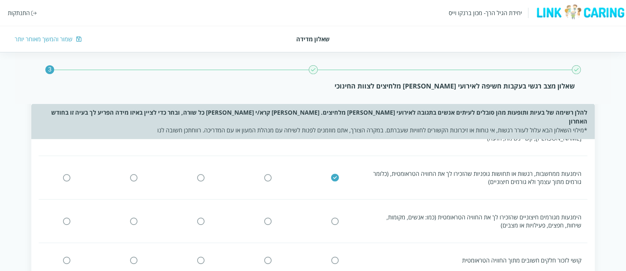
click at [336, 203] on input "radio" at bounding box center [335, 221] width 7 height 8
click at [337, 203] on input "radio" at bounding box center [335, 261] width 7 height 8
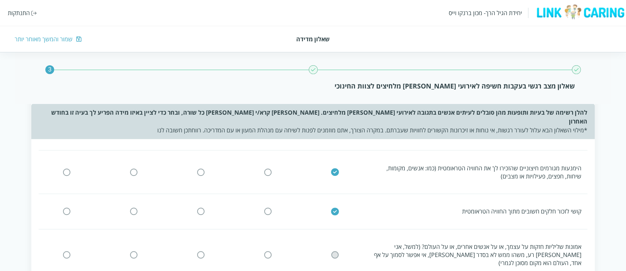
click at [337, 203] on input "radio" at bounding box center [335, 255] width 7 height 8
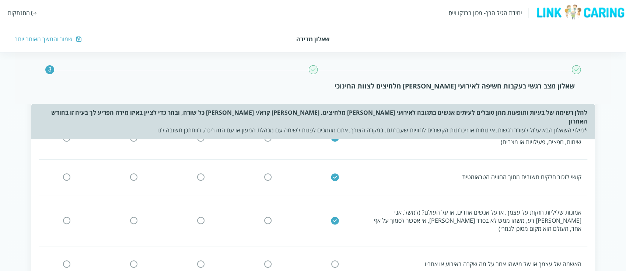
scroll to position [295, 0]
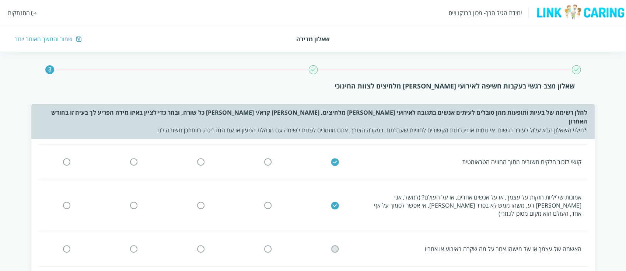
click at [338, 203] on icon at bounding box center [334, 248] width 7 height 7
click at [336, 203] on icon at bounding box center [335, 248] width 9 height 9
click at [336, 203] on input "radio" at bounding box center [335, 249] width 7 height 8
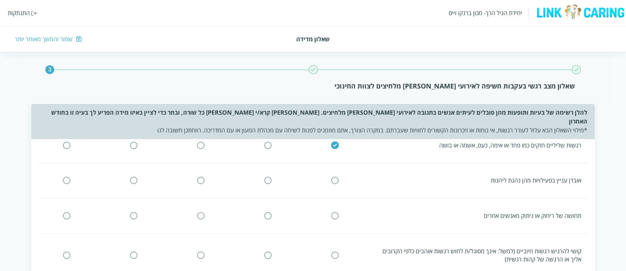
scroll to position [442, 0]
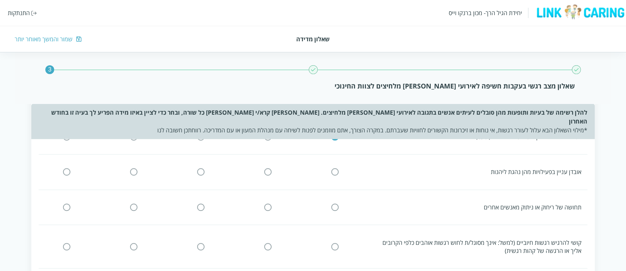
click at [335, 168] on input "radio" at bounding box center [335, 172] width 7 height 8
click at [336, 203] on input "radio" at bounding box center [335, 207] width 7 height 8
click at [337, 203] on input "radio" at bounding box center [335, 247] width 7 height 8
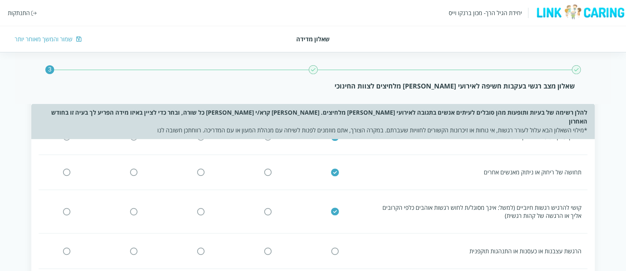
scroll to position [491, 0]
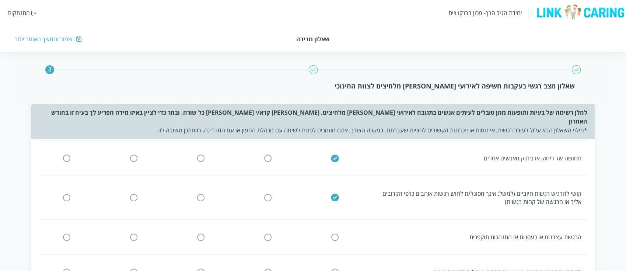
drag, startPoint x: 338, startPoint y: 214, endPoint x: 338, endPoint y: 225, distance: 11.1
click at [337, 203] on input "radio" at bounding box center [335, 237] width 7 height 8
click at [338, 203] on input "radio" at bounding box center [335, 272] width 7 height 8
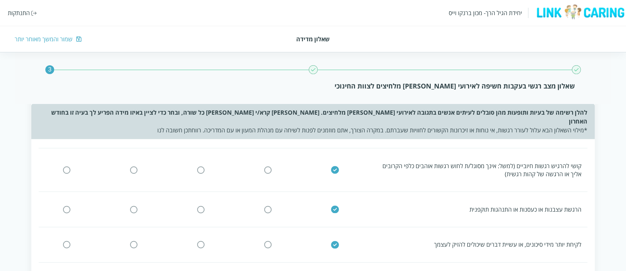
scroll to position [540, 0]
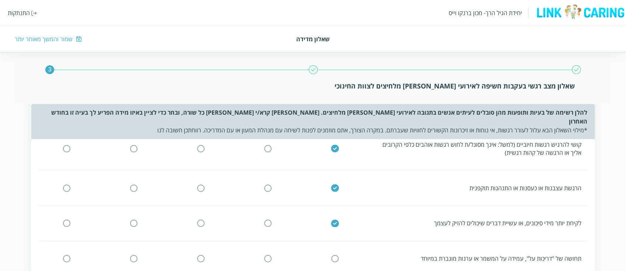
click at [339, 203] on icon at bounding box center [335, 258] width 9 height 9
click at [338, 203] on icon at bounding box center [335, 258] width 9 height 9
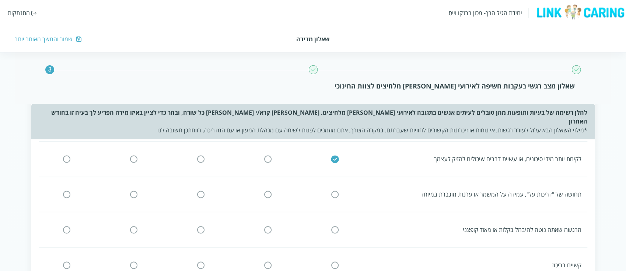
scroll to position [590, 0]
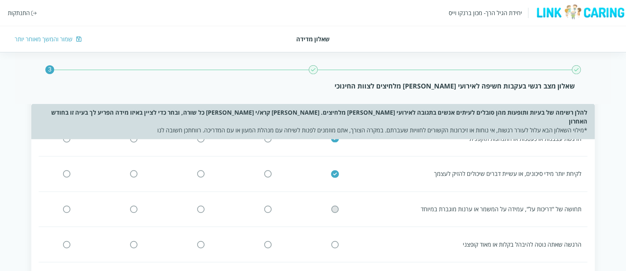
click at [337, 203] on span at bounding box center [335, 209] width 7 height 8
click at [335, 203] on input "radio" at bounding box center [335, 209] width 7 height 8
click at [334, 203] on input "radio" at bounding box center [335, 244] width 7 height 8
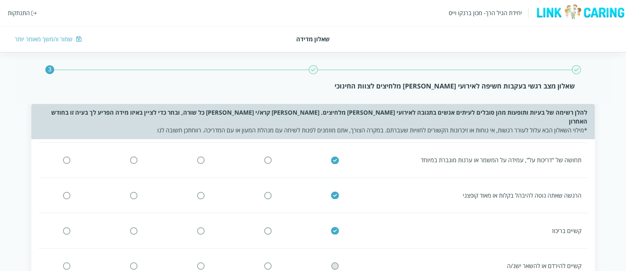
click at [337, 203] on input "radio" at bounding box center [335, 266] width 7 height 8
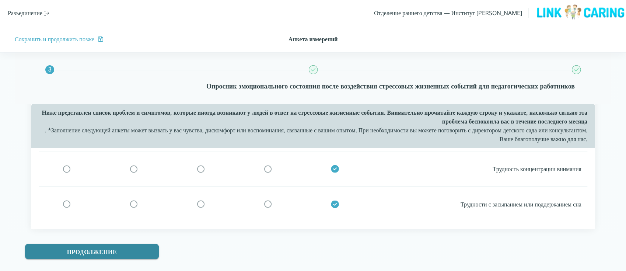
scroll to position [685, 0]
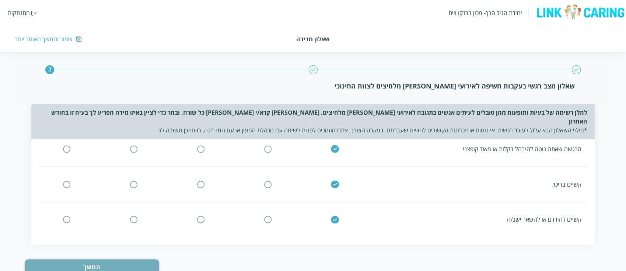
click at [120, 203] on button "המשך" at bounding box center [92, 266] width 134 height 15
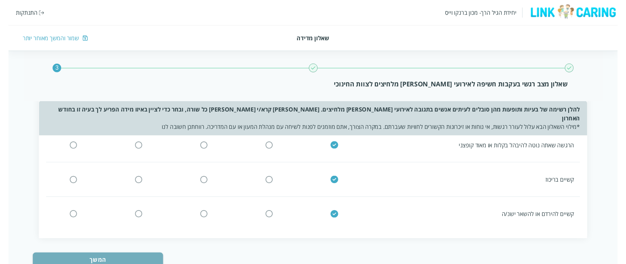
scroll to position [0, 0]
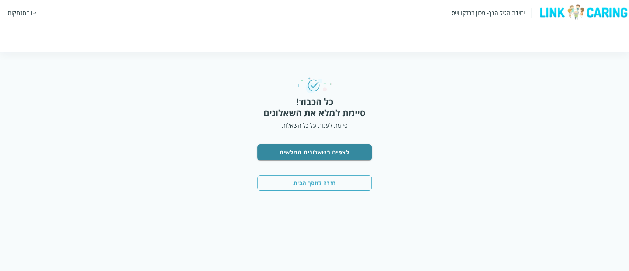
click at [343, 178] on button "חזרה למסך הבית" at bounding box center [314, 182] width 115 height 15
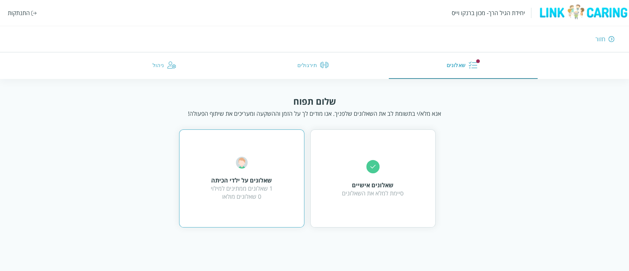
click at [265, 166] on div "שאלונים על ילדי הכיתה 1 שאלונים ממתינים למילוי 0 שאלונים מולאו" at bounding box center [242, 179] width 62 height 44
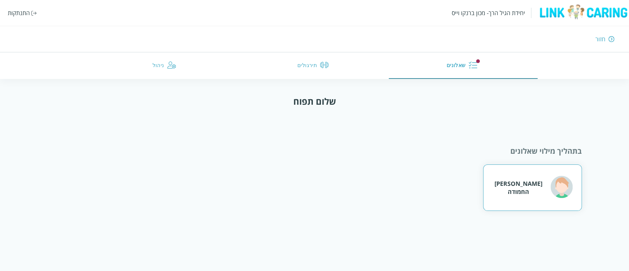
click at [468, 184] on div "[PERSON_NAME] החמודה" at bounding box center [518, 188] width 52 height 16
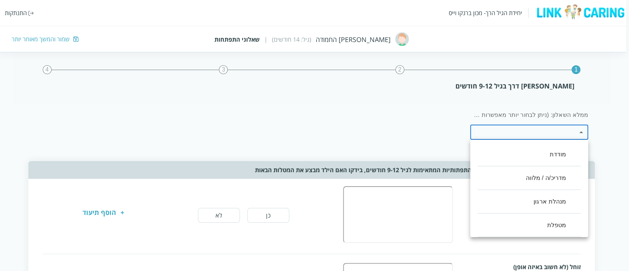
click at [468, 154] on li "מודדת" at bounding box center [529, 155] width 103 height 24
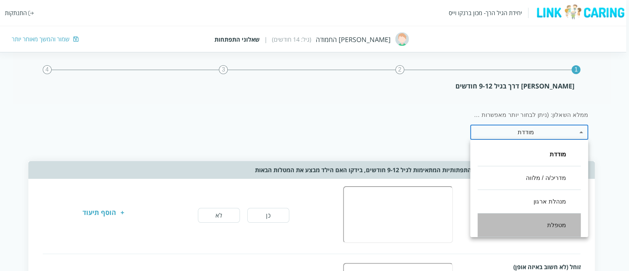
click at [468, 203] on li "מטפלת" at bounding box center [529, 225] width 103 height 24
type input ",12,100"
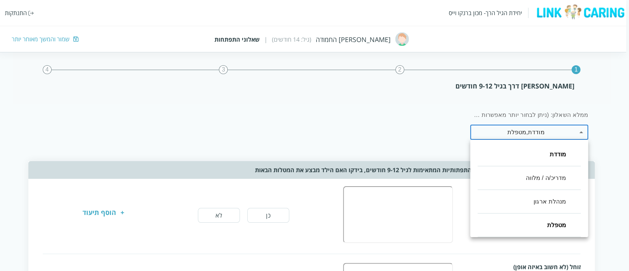
click at [422, 137] on div at bounding box center [314, 135] width 629 height 271
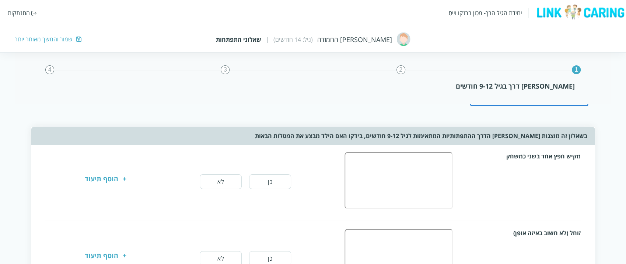
scroll to position [49, 0]
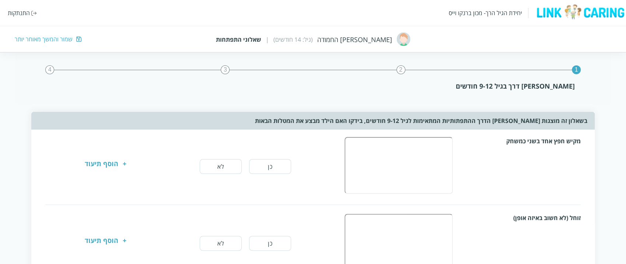
click at [275, 164] on button "כן" at bounding box center [270, 166] width 42 height 15
click at [289, 203] on button "כן" at bounding box center [270, 243] width 42 height 15
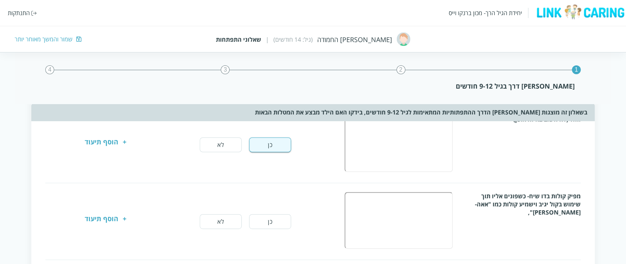
click at [279, 203] on div "מפיק קולות בדו שיח- כשפונים אליו תוך שימוש בקול יגיב וישמיע קולות כמו "אאה-[PER…" at bounding box center [313, 221] width 536 height 59
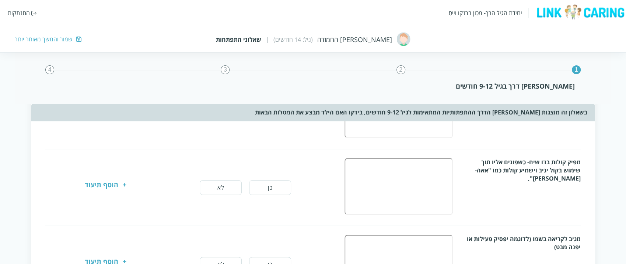
scroll to position [196, 0]
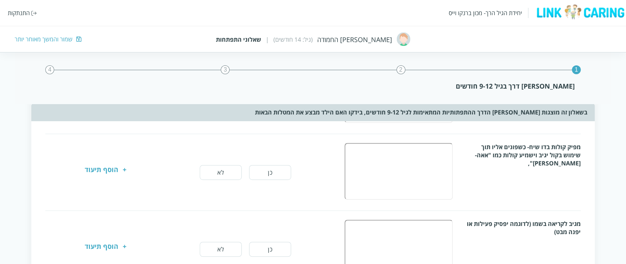
click at [280, 178] on button "כן" at bounding box center [270, 172] width 42 height 15
click at [279, 203] on button "כן" at bounding box center [270, 248] width 42 height 15
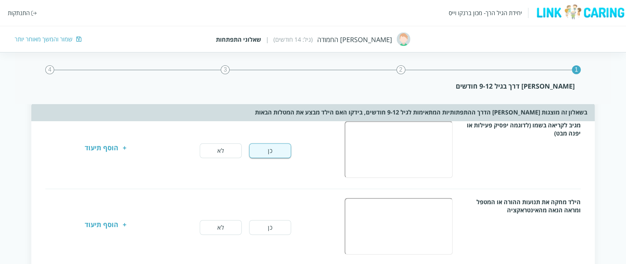
click at [277, 203] on button "כן" at bounding box center [270, 227] width 42 height 15
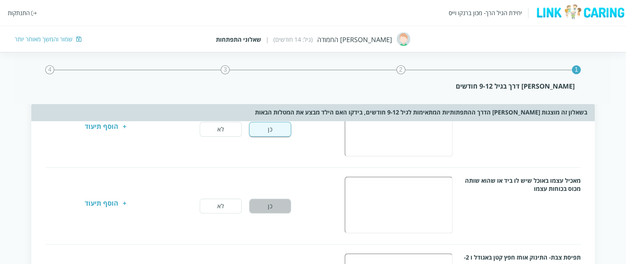
click at [272, 203] on button "כן" at bounding box center [270, 205] width 42 height 15
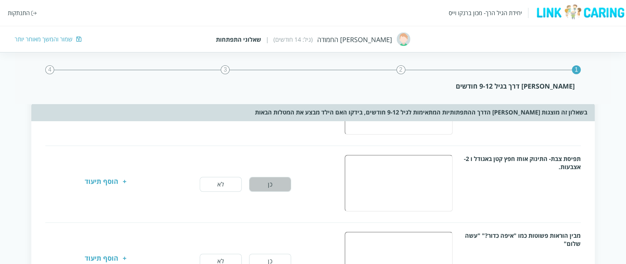
click at [274, 185] on button "כן" at bounding box center [270, 184] width 42 height 15
click at [282, 203] on button "כן" at bounding box center [270, 260] width 42 height 15
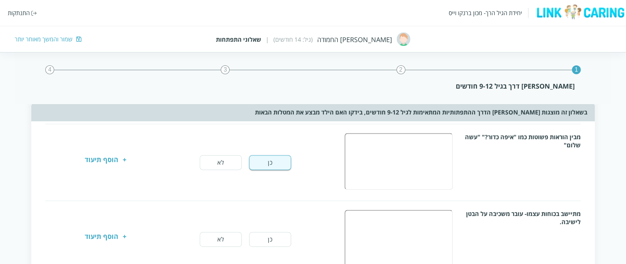
click at [272, 203] on button "כן" at bounding box center [270, 238] width 42 height 15
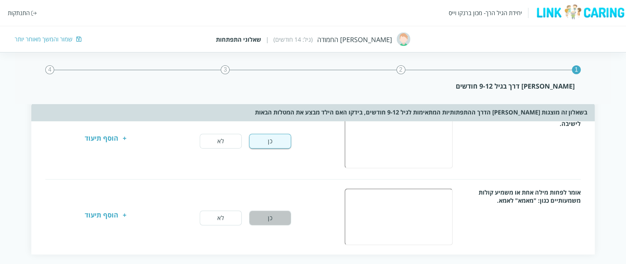
click at [277, 203] on button "כן" at bounding box center [270, 217] width 42 height 15
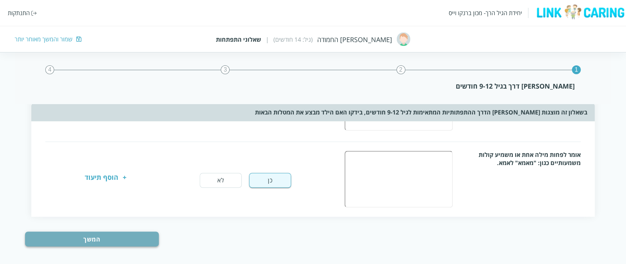
click at [143, 203] on button "המשך" at bounding box center [92, 238] width 134 height 15
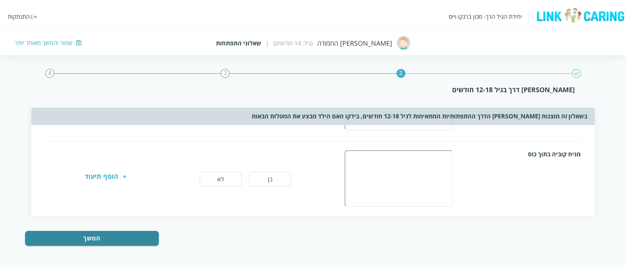
scroll to position [0, 0]
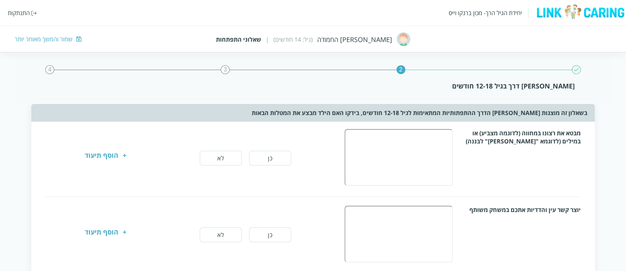
click at [275, 159] on button "כן" at bounding box center [270, 158] width 42 height 15
click at [277, 203] on button "כן" at bounding box center [270, 234] width 42 height 15
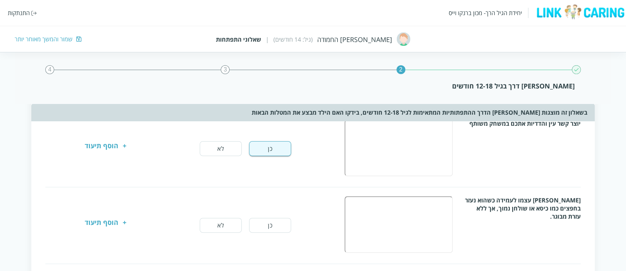
scroll to position [98, 0]
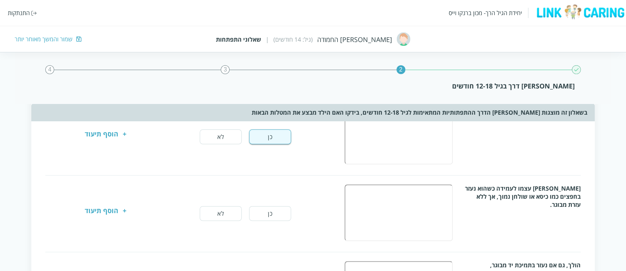
click at [270, 203] on button "כן" at bounding box center [270, 213] width 42 height 15
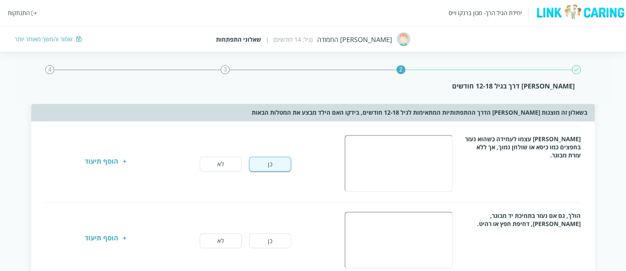
click at [277, 203] on button "כן" at bounding box center [270, 240] width 42 height 15
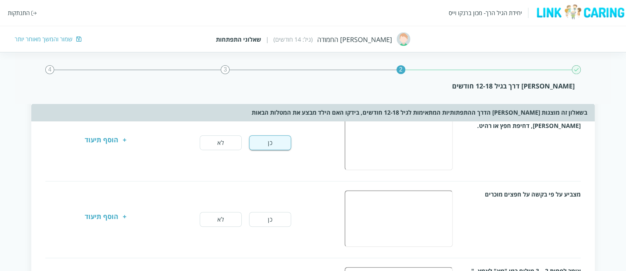
click at [272, 203] on button "כן" at bounding box center [270, 219] width 42 height 15
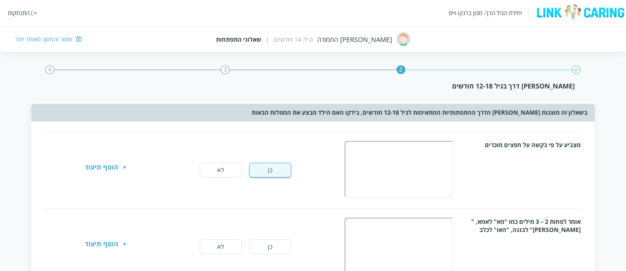
click at [277, 203] on button "כן" at bounding box center [270, 246] width 42 height 15
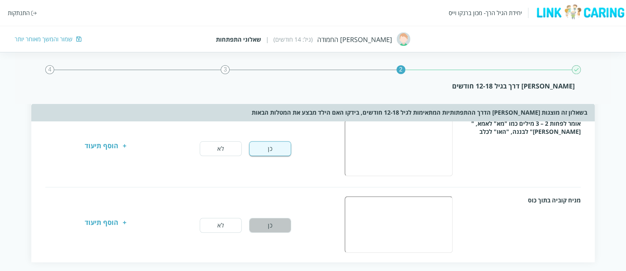
click at [273, 203] on button "כן" at bounding box center [270, 225] width 42 height 15
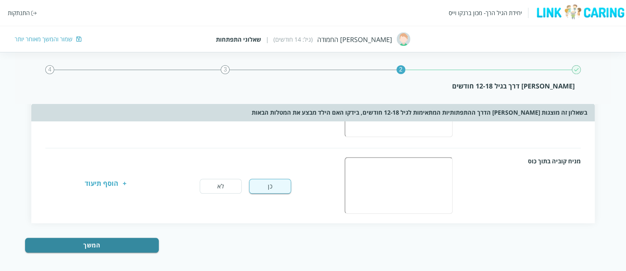
scroll to position [432, 0]
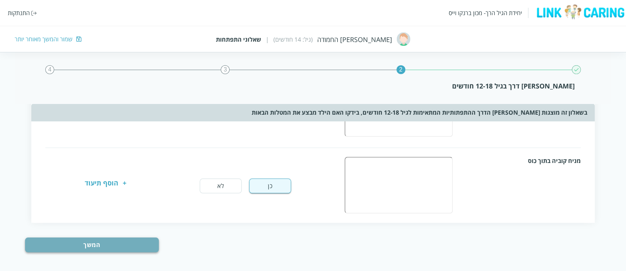
click at [121, 203] on button "המשך" at bounding box center [92, 244] width 134 height 15
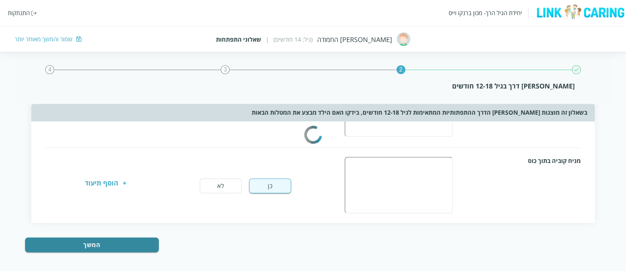
scroll to position [0, 0]
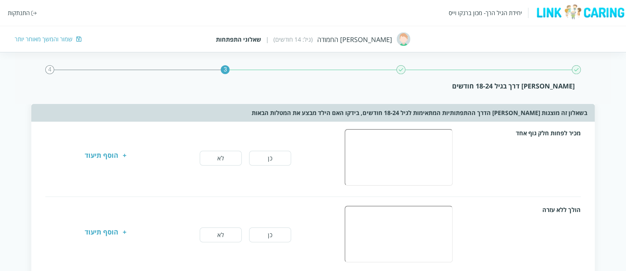
click at [235, 160] on button "לא" at bounding box center [221, 158] width 42 height 15
click at [224, 203] on button "לא" at bounding box center [221, 234] width 42 height 15
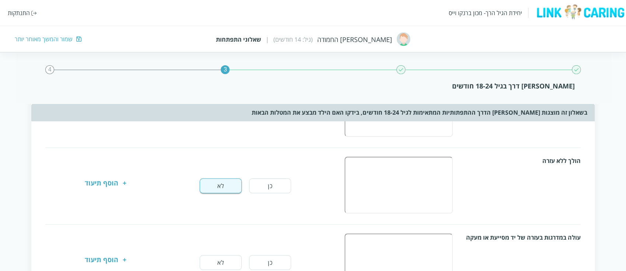
click at [221, 203] on button "לא" at bounding box center [221, 262] width 42 height 15
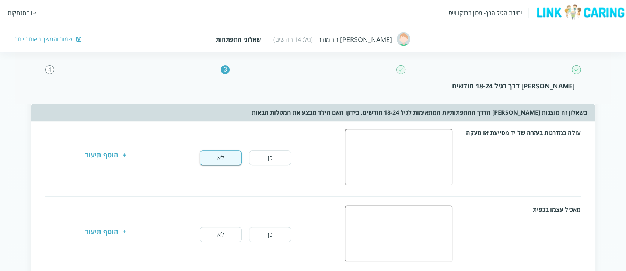
scroll to position [196, 0]
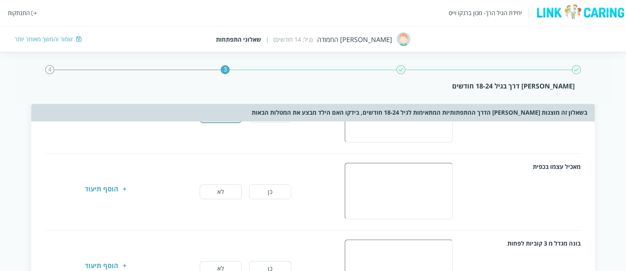
click at [223, 196] on button "לא" at bounding box center [221, 191] width 42 height 15
click at [219, 203] on button "לא" at bounding box center [221, 268] width 42 height 15
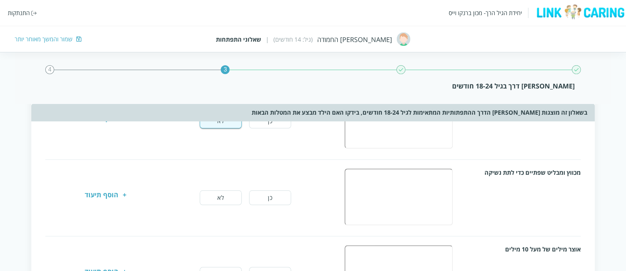
click at [228, 201] on button "לא" at bounding box center [221, 197] width 42 height 15
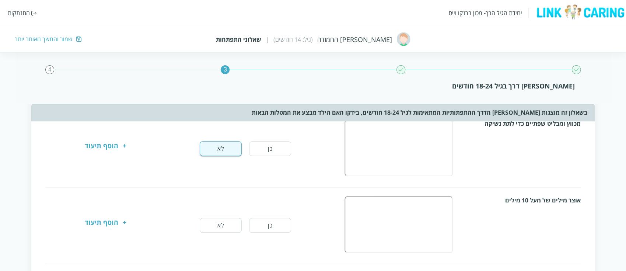
click at [225, 203] on button "לא" at bounding box center [221, 225] width 42 height 15
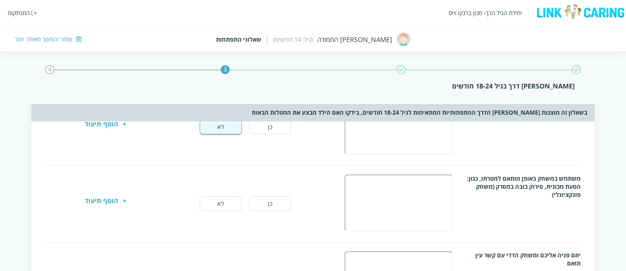
click at [226, 203] on button "לא" at bounding box center [221, 203] width 42 height 15
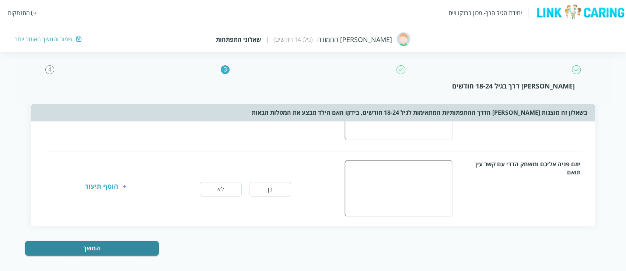
scroll to position [585, 0]
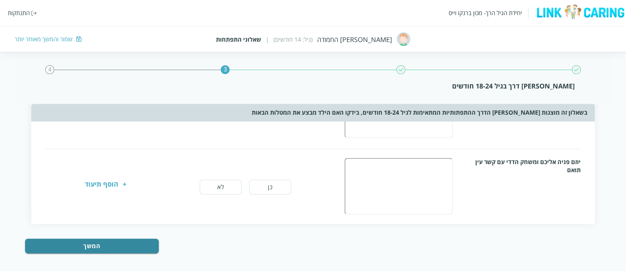
click at [226, 184] on button "לא" at bounding box center [221, 187] width 42 height 15
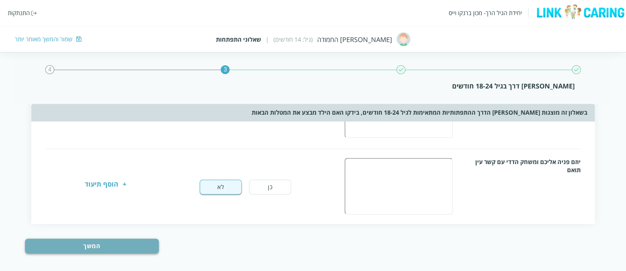
click at [128, 203] on button "המשך" at bounding box center [92, 245] width 134 height 15
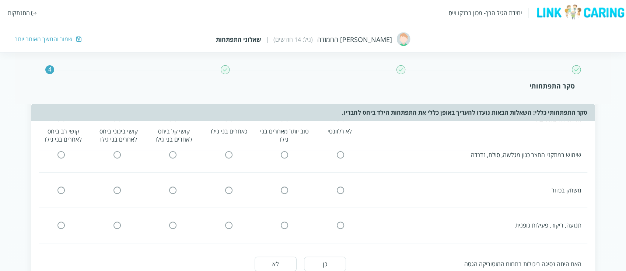
scroll to position [0, 0]
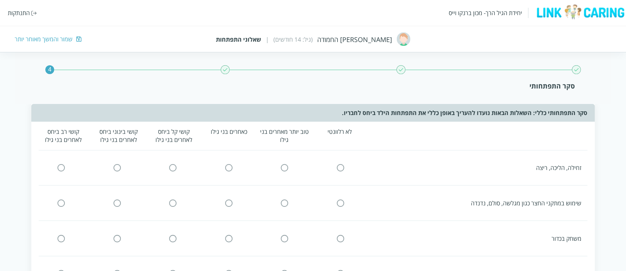
drag, startPoint x: 582, startPoint y: 167, endPoint x: 519, endPoint y: 170, distance: 63.1
click at [468, 170] on div "זחילה, הליכה, ריצה" at bounding box center [310, 168] width 555 height 20
click at [229, 168] on input "radio" at bounding box center [229, 168] width 7 height 8
click at [230, 203] on input "radio" at bounding box center [229, 203] width 7 height 8
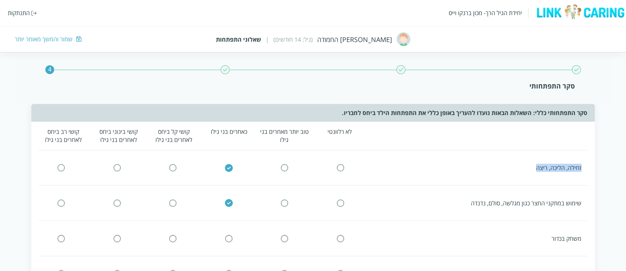
scroll to position [49, 0]
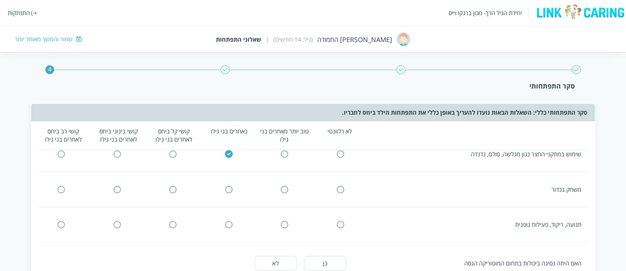
click at [230, 188] on input "radio" at bounding box center [229, 189] width 7 height 8
click at [227, 203] on input "radio" at bounding box center [229, 225] width 7 height 8
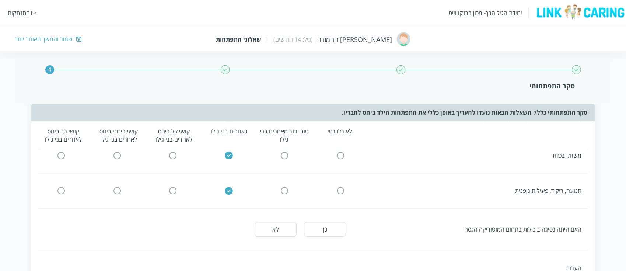
scroll to position [98, 0]
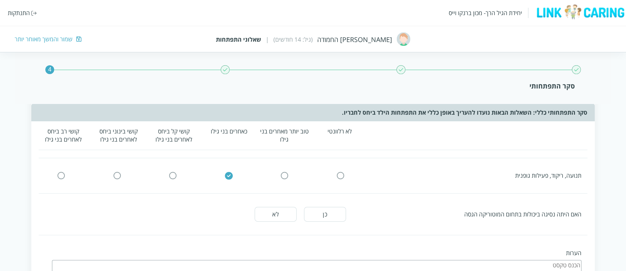
click at [272, 203] on button "לא" at bounding box center [276, 214] width 42 height 15
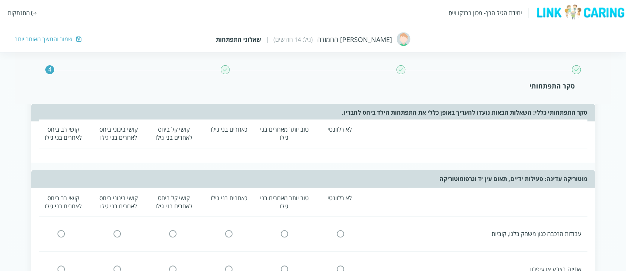
scroll to position [0, 0]
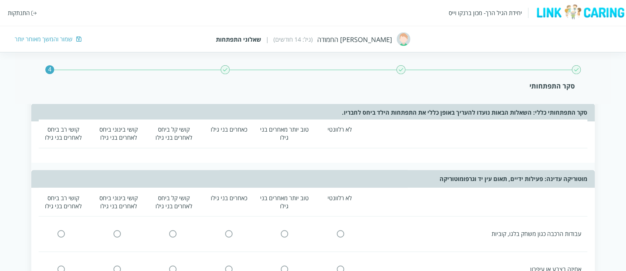
scroll to position [295, 0]
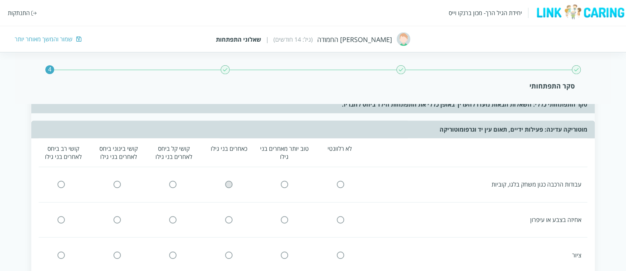
click at [230, 181] on input "radio" at bounding box center [229, 185] width 7 height 8
click at [228, 203] on input "radio" at bounding box center [229, 220] width 7 height 8
click at [230, 203] on input "radio" at bounding box center [229, 255] width 7 height 8
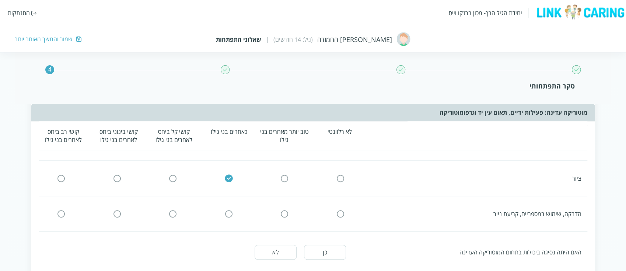
scroll to position [393, 0]
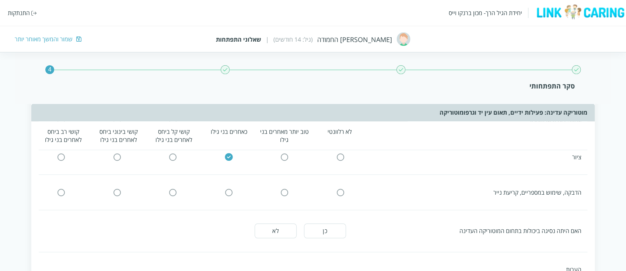
click at [344, 189] on icon at bounding box center [340, 192] width 7 height 7
click at [342, 191] on input "radio" at bounding box center [340, 192] width 7 height 8
click at [283, 203] on button "לא" at bounding box center [276, 230] width 42 height 15
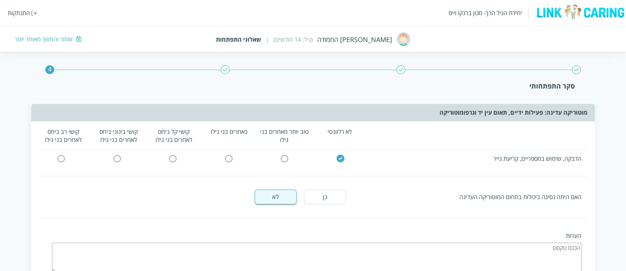
scroll to position [442, 0]
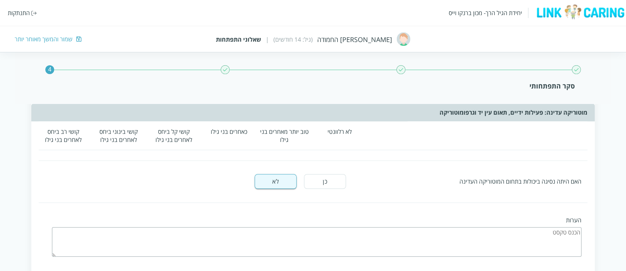
click at [389, 203] on textarea at bounding box center [317, 241] width 530 height 29
type textarea "לא עושים הדבקות"
click at [468, 203] on div "הערות לא עושים הדבקות" at bounding box center [320, 236] width 536 height 53
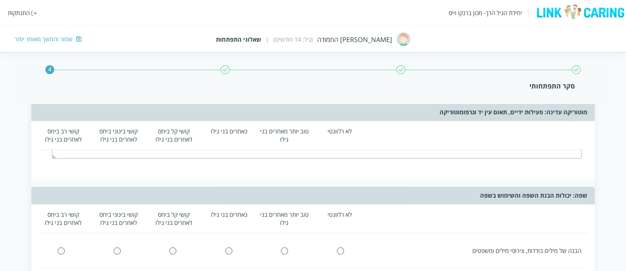
scroll to position [590, 0]
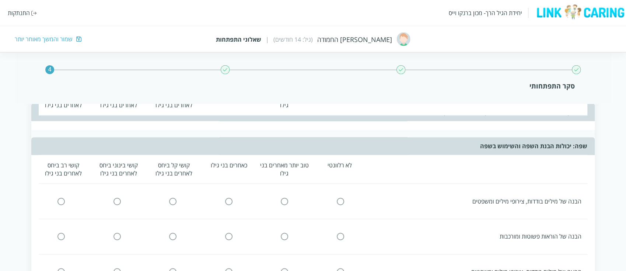
click at [228, 197] on input "radio" at bounding box center [229, 201] width 7 height 8
click at [228, 203] on input "radio" at bounding box center [229, 237] width 7 height 8
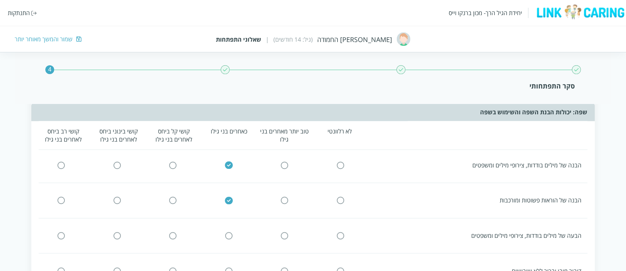
scroll to position [639, 0]
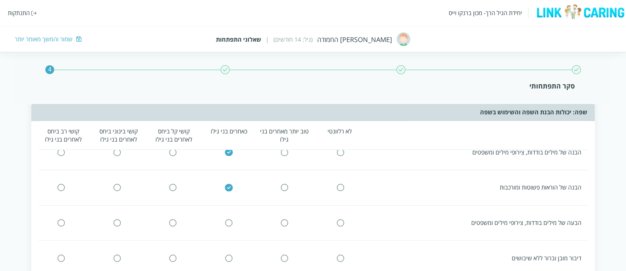
click at [229, 203] on input "radio" at bounding box center [229, 223] width 7 height 8
click at [230, 203] on input "radio" at bounding box center [229, 258] width 7 height 8
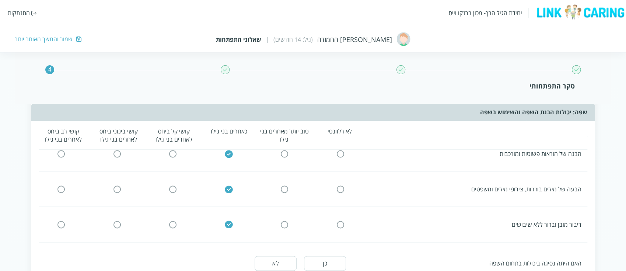
scroll to position [688, 0]
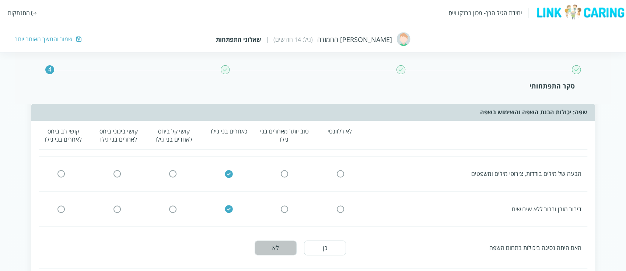
click at [283, 203] on button "לא" at bounding box center [276, 247] width 42 height 15
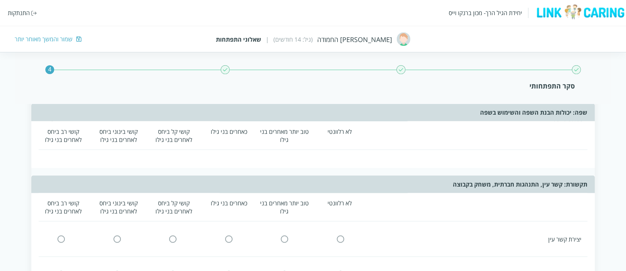
scroll to position [885, 0]
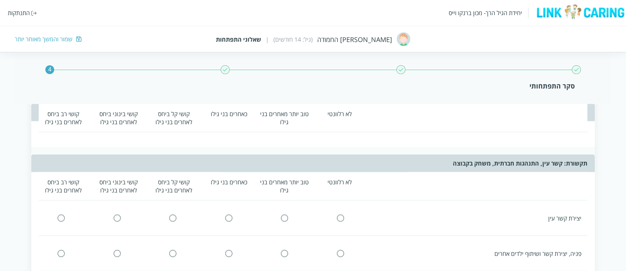
click at [232, 203] on input "radio" at bounding box center [229, 218] width 7 height 8
click at [227, 203] on input "radio" at bounding box center [229, 253] width 7 height 8
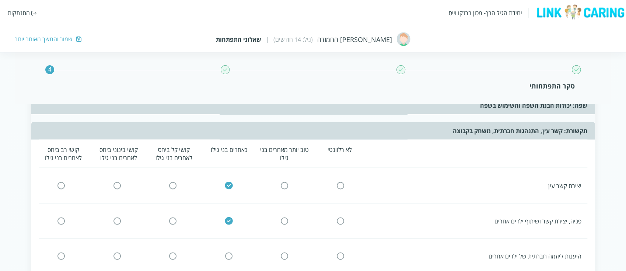
scroll to position [934, 0]
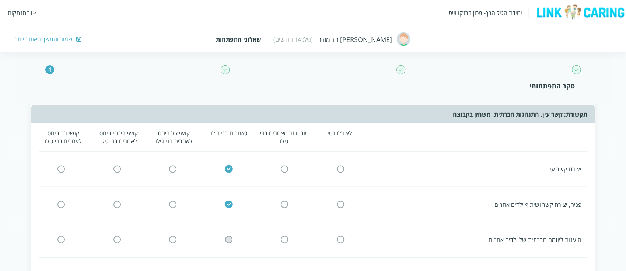
click at [226, 203] on input "radio" at bounding box center [229, 240] width 7 height 8
click at [229, 203] on icon at bounding box center [228, 274] width 9 height 9
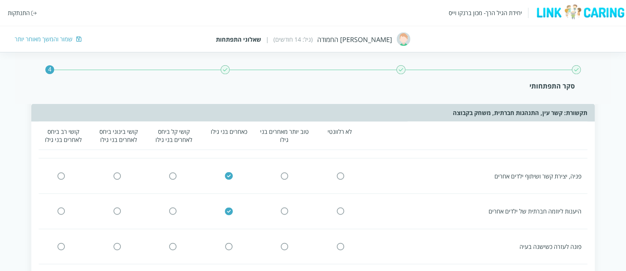
scroll to position [983, 0]
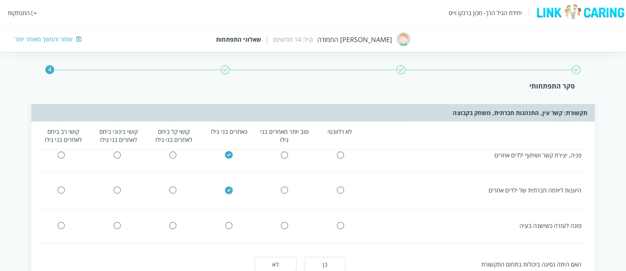
click at [231, 203] on input "radio" at bounding box center [229, 226] width 7 height 8
click at [282, 203] on button "לא" at bounding box center [276, 264] width 42 height 15
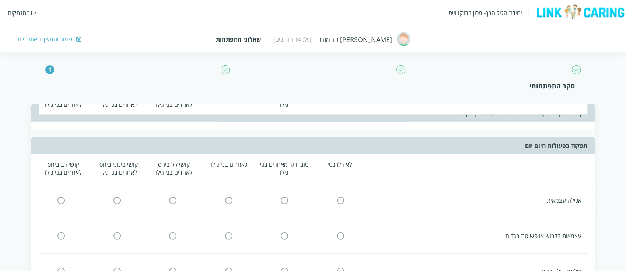
scroll to position [1228, 0]
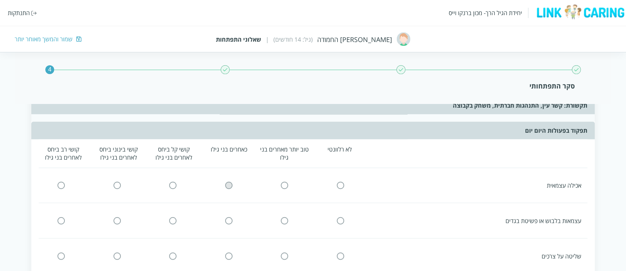
click at [230, 182] on input "radio" at bounding box center [229, 186] width 7 height 8
click at [229, 203] on input "radio" at bounding box center [229, 221] width 7 height 8
click at [339, 203] on input "radio" at bounding box center [340, 256] width 7 height 8
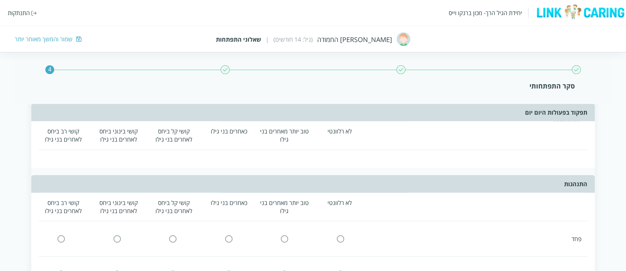
scroll to position [1425, 0]
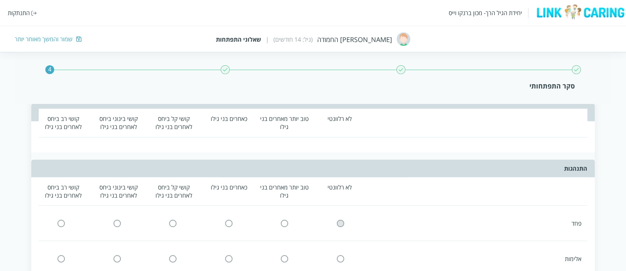
click at [342, 203] on input "radio" at bounding box center [340, 223] width 7 height 8
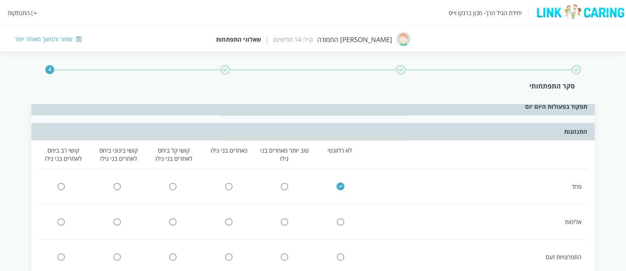
scroll to position [1474, 0]
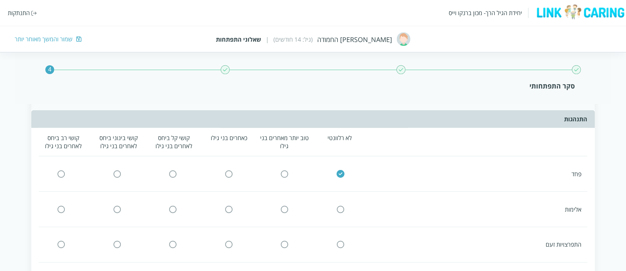
click at [170, 203] on input "radio" at bounding box center [173, 209] width 7 height 8
click at [172, 203] on input "radio" at bounding box center [173, 245] width 7 height 8
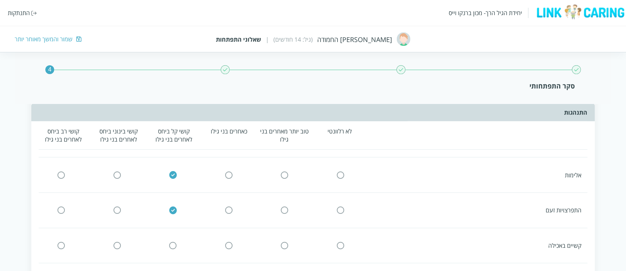
scroll to position [1523, 0]
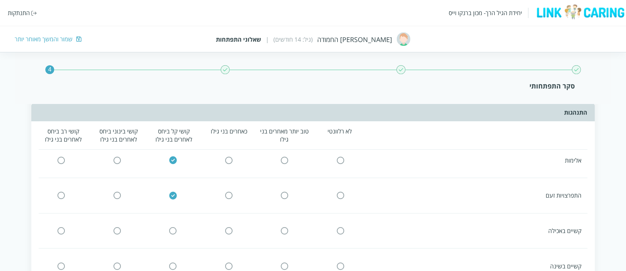
click at [342, 203] on input "radio" at bounding box center [340, 231] width 7 height 8
click at [339, 203] on input "radio" at bounding box center [340, 266] width 7 height 8
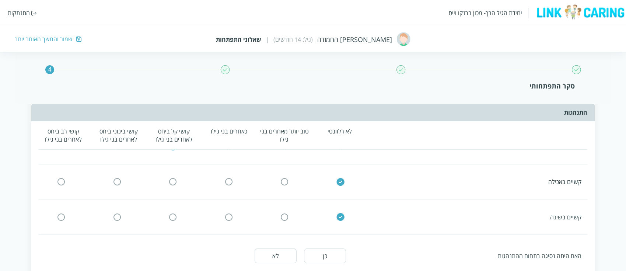
scroll to position [1622, 0]
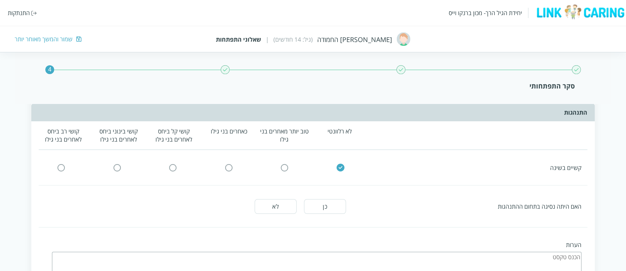
click at [286, 199] on button "לא" at bounding box center [276, 206] width 42 height 15
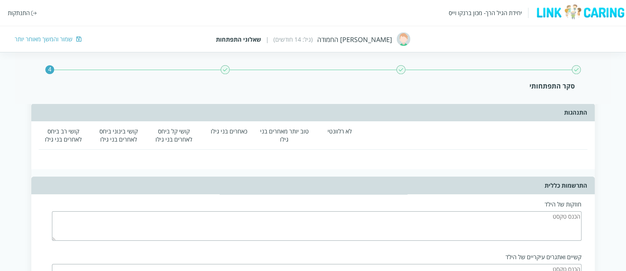
scroll to position [1769, 0]
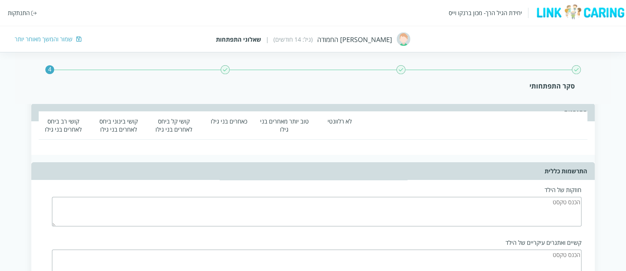
click at [378, 203] on textarea at bounding box center [317, 211] width 530 height 29
type textarea "יצירתי, חברותי, משחק [PERSON_NAME] בהשחלות"
click at [468, 203] on textarea at bounding box center [317, 264] width 530 height 29
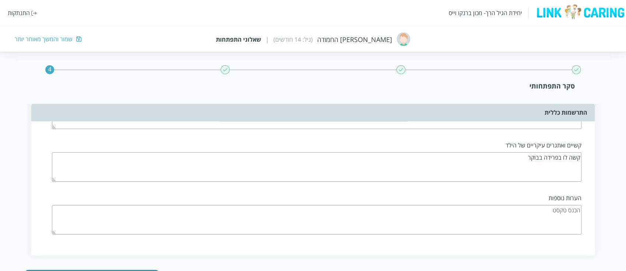
scroll to position [1867, 0]
type textarea "קשה לו בפרידה בבוקר"
click at [117, 203] on button "המשך" at bounding box center [92, 276] width 134 height 15
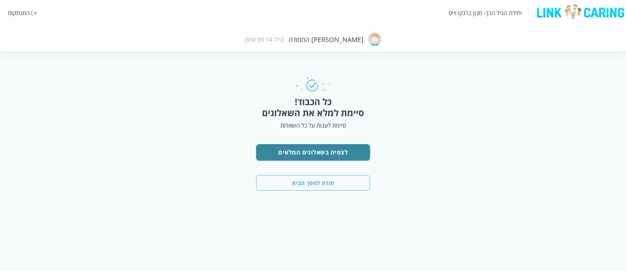
scroll to position [0, 0]
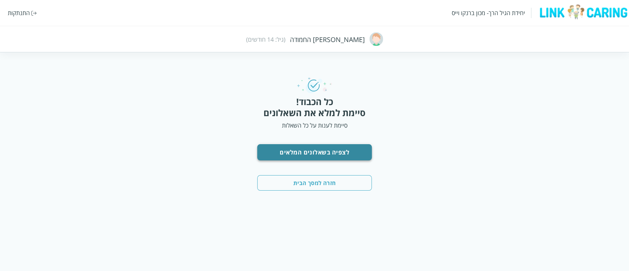
click at [342, 153] on button "לצפיה בשאלונים המלאים" at bounding box center [314, 152] width 115 height 16
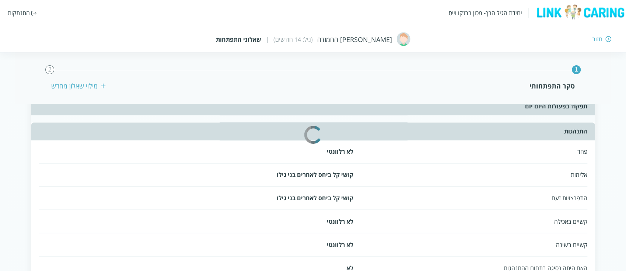
scroll to position [885, 0]
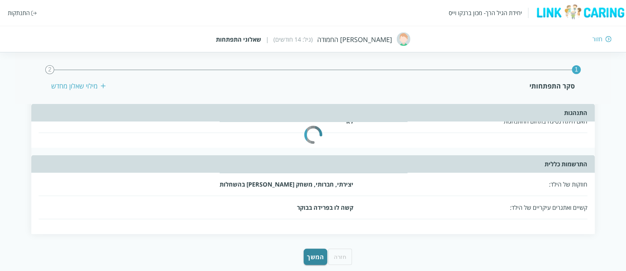
click at [468, 36] on div "חזור" at bounding box center [458, 39] width 308 height 8
click at [468, 15] on div "יחידת הגיל הרך- מכון ברנקו וייס" at bounding box center [485, 13] width 73 height 8
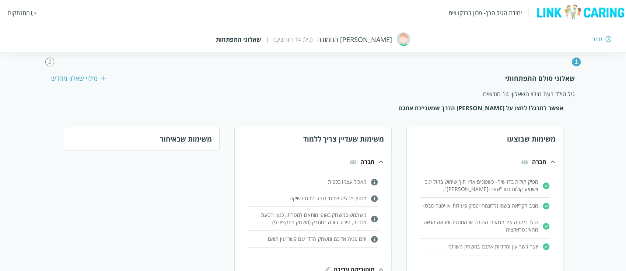
click at [468, 36] on div "חזור" at bounding box center [598, 39] width 10 height 8
click at [343, 182] on p "מאכיל עצמו בכפית" at bounding box center [307, 181] width 118 height 7
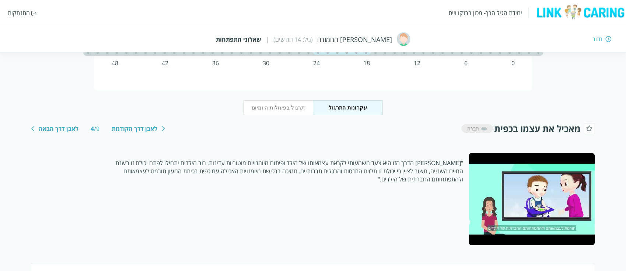
scroll to position [98, 0]
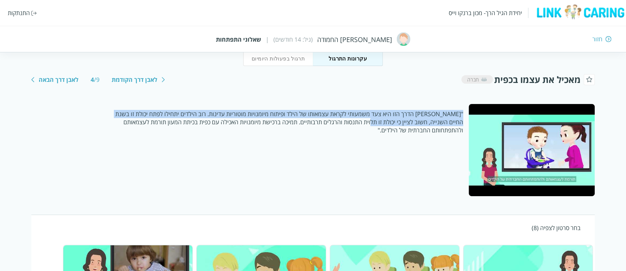
drag, startPoint x: 505, startPoint y: 125, endPoint x: 374, endPoint y: 125, distance: 131.2
click at [374, 125] on div ""[PERSON_NAME] הדרך הזו היא צעד משמעותי לקראת עצמאותו של הילד ופיתוח מיומנויות …" at bounding box center [313, 150] width 564 height 92
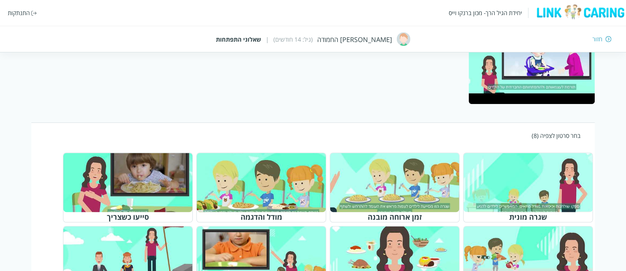
scroll to position [231, 0]
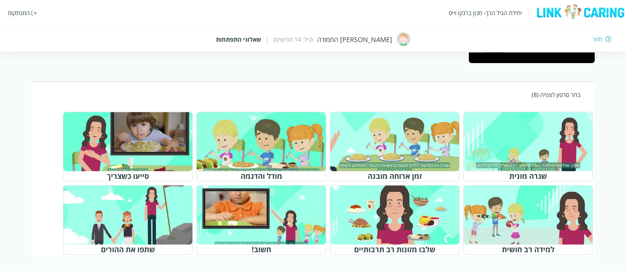
click at [468, 161] on div "מטפסים בסולם | טווח גילאים להצגה : 18-24 שינוי טווח גילאים 0 6 12 18 24 30 36 4…" at bounding box center [313, 51] width 626 height 410
click at [297, 147] on div at bounding box center [265, 141] width 116 height 53
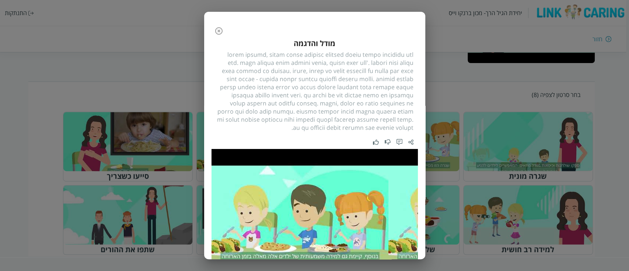
click at [219, 32] on icon "button" at bounding box center [219, 31] width 9 height 9
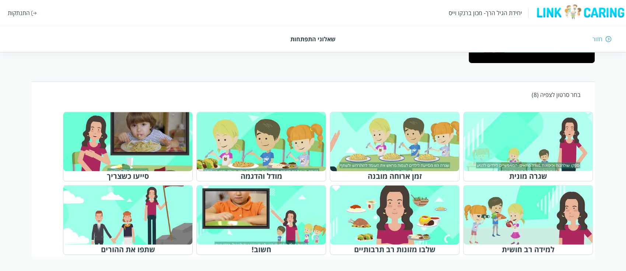
click at [468, 203] on div at bounding box center [532, 214] width 116 height 53
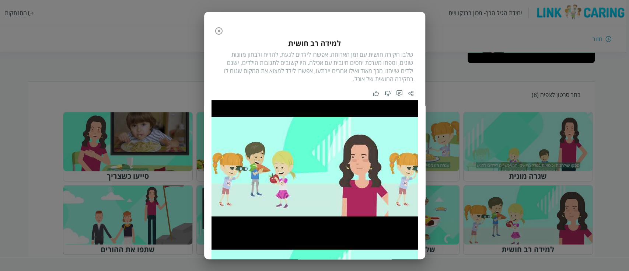
click at [220, 37] on button "button" at bounding box center [219, 31] width 15 height 15
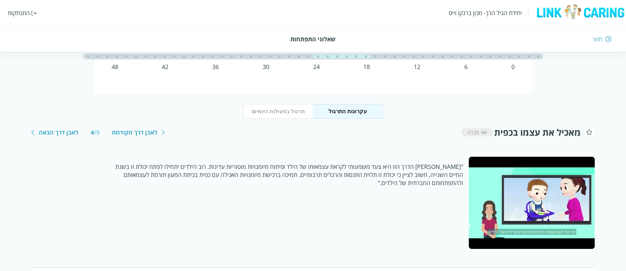
scroll to position [0, 0]
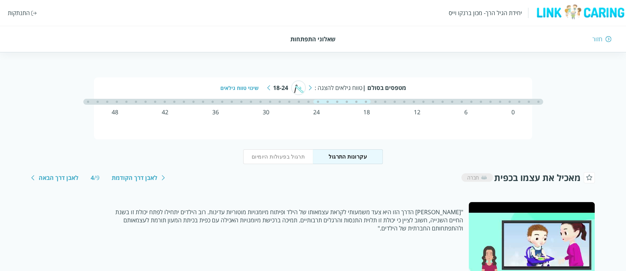
drag, startPoint x: 356, startPoint y: 101, endPoint x: 374, endPoint y: 101, distance: 18.4
click at [374, 101] on div at bounding box center [313, 102] width 460 height 6
click at [310, 87] on img at bounding box center [310, 87] width 3 height 5
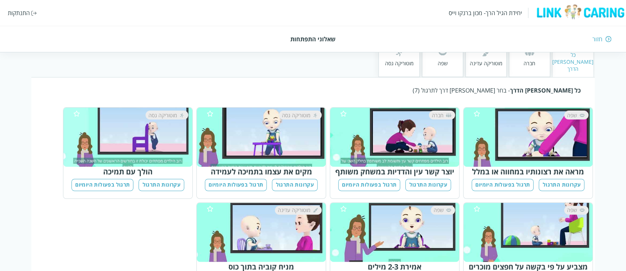
scroll to position [140, 0]
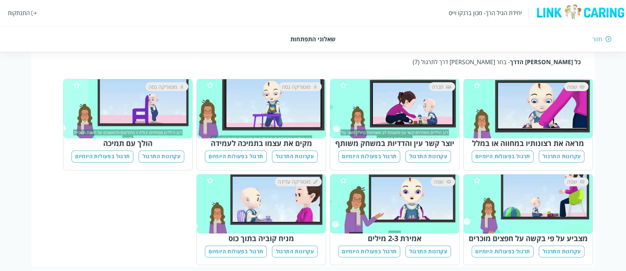
click at [468, 150] on button "תרגול בפעולות היומיום" at bounding box center [503, 156] width 62 height 12
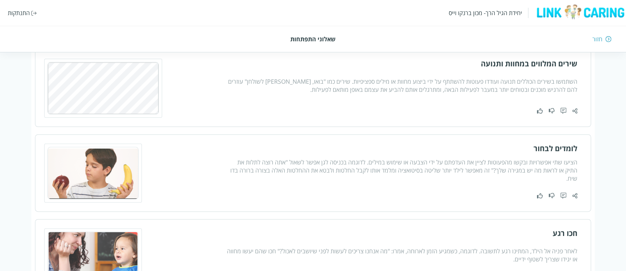
scroll to position [590, 0]
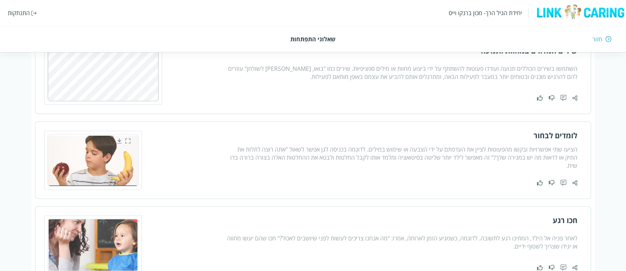
click at [78, 175] on img at bounding box center [93, 160] width 91 height 52
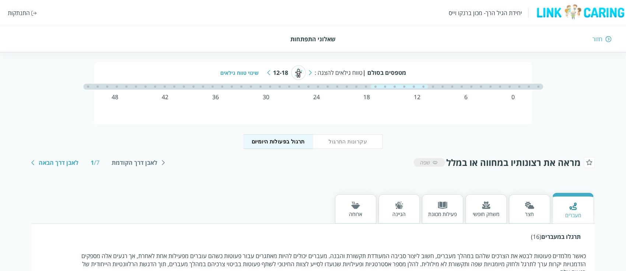
scroll to position [0, 0]
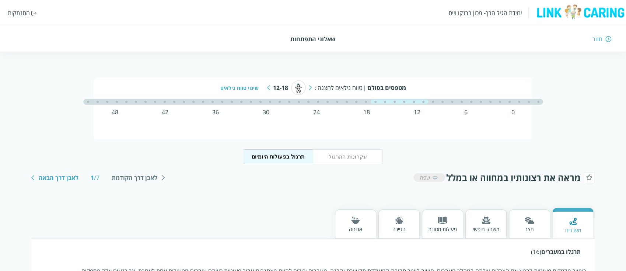
click at [468, 43] on div "יחידת הגיל הרך- מכון [PERSON_NAME] התנתקות חזור שאלוני התפתחות" at bounding box center [313, 26] width 626 height 52
click at [468, 41] on img at bounding box center [609, 39] width 6 height 7
click at [468, 43] on div "יחידת הגיל הרך- מכון [PERSON_NAME] התנתקות חזור שאלוני התפתחות" at bounding box center [313, 26] width 626 height 52
click at [468, 39] on div "חזור" at bounding box center [598, 39] width 10 height 8
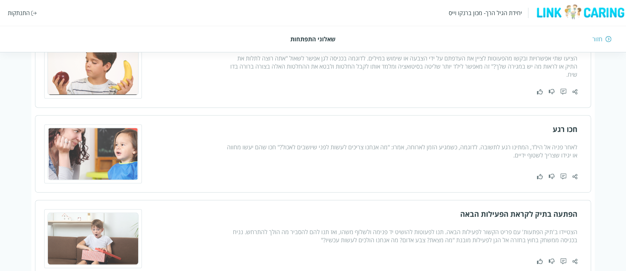
scroll to position [424, 0]
